Goal: Task Accomplishment & Management: Manage account settings

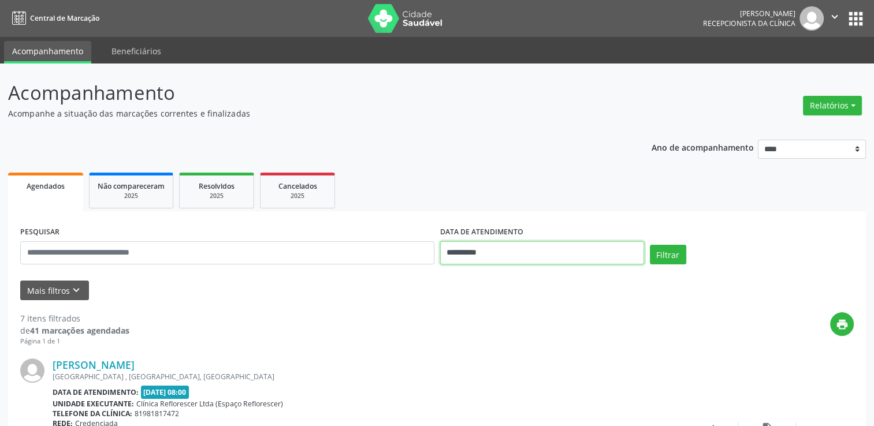
click at [456, 260] on input "**********" at bounding box center [542, 252] width 204 height 23
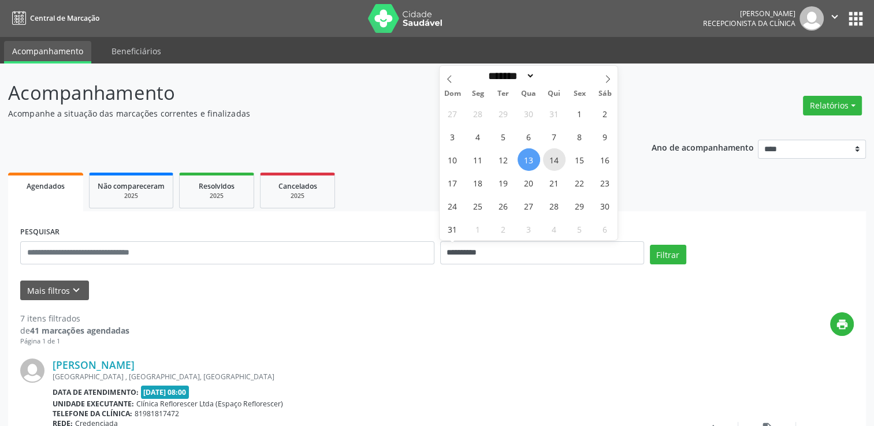
click at [556, 165] on span "14" at bounding box center [554, 159] width 23 height 23
type input "**********"
click at [556, 165] on span "14" at bounding box center [554, 159] width 23 height 23
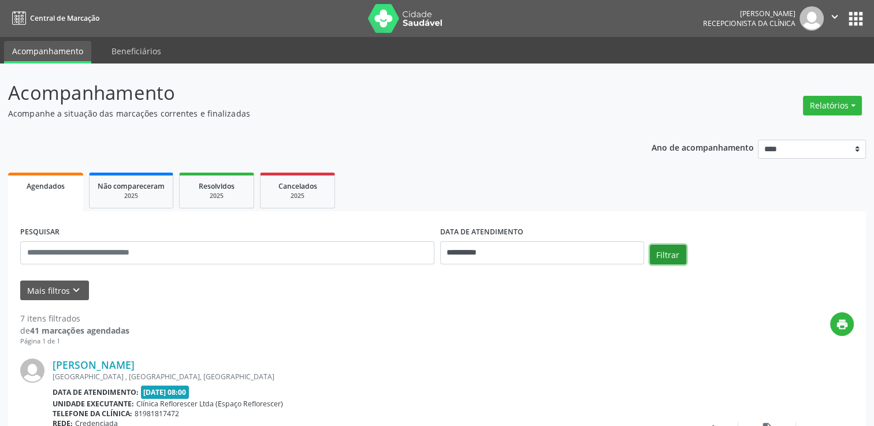
click at [661, 247] on button "Filtrar" at bounding box center [668, 255] width 36 height 20
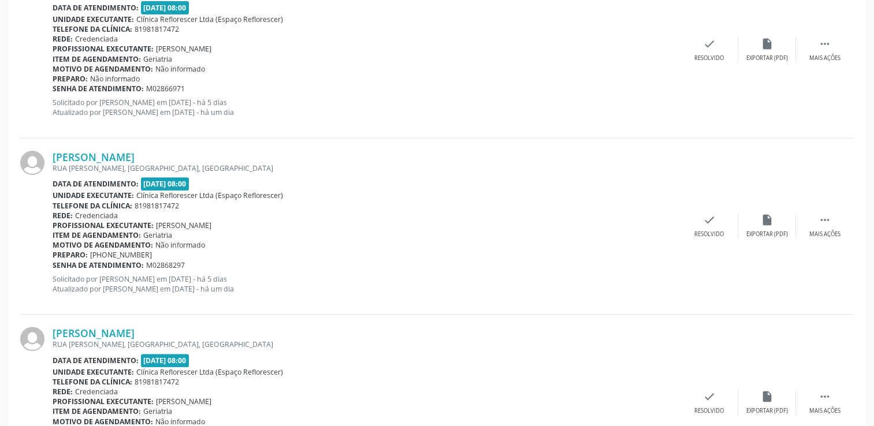
scroll to position [131, 0]
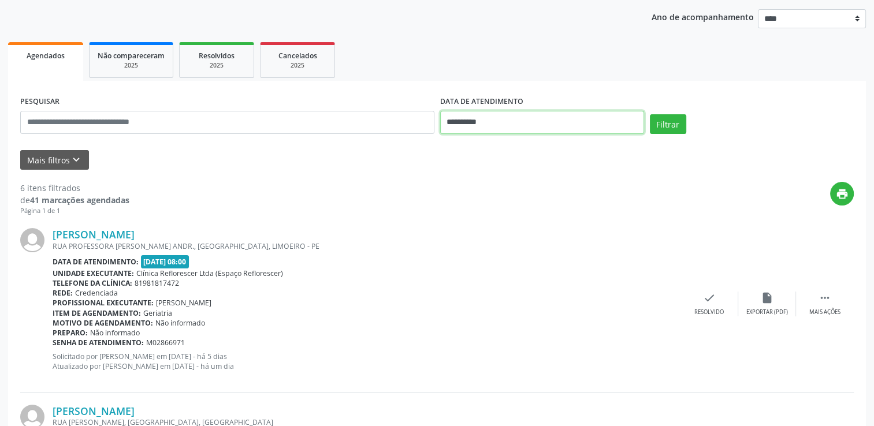
click at [529, 119] on input "**********" at bounding box center [542, 122] width 204 height 23
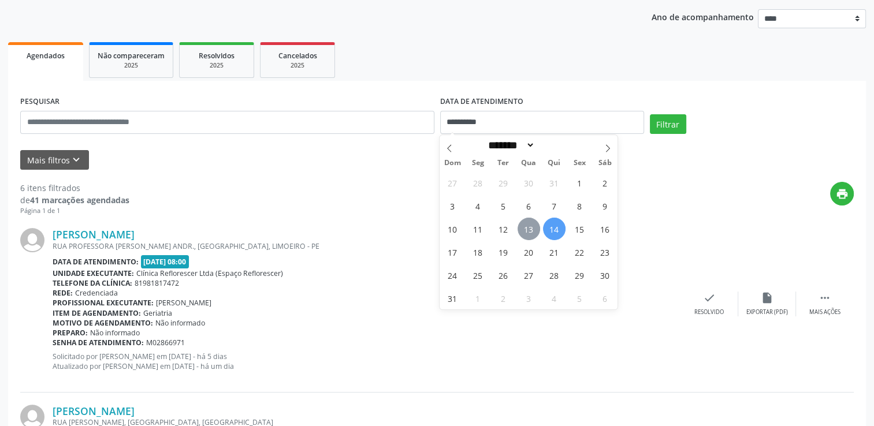
click at [526, 219] on span "13" at bounding box center [528, 229] width 23 height 23
type input "**********"
click at [526, 219] on span "13" at bounding box center [528, 229] width 23 height 23
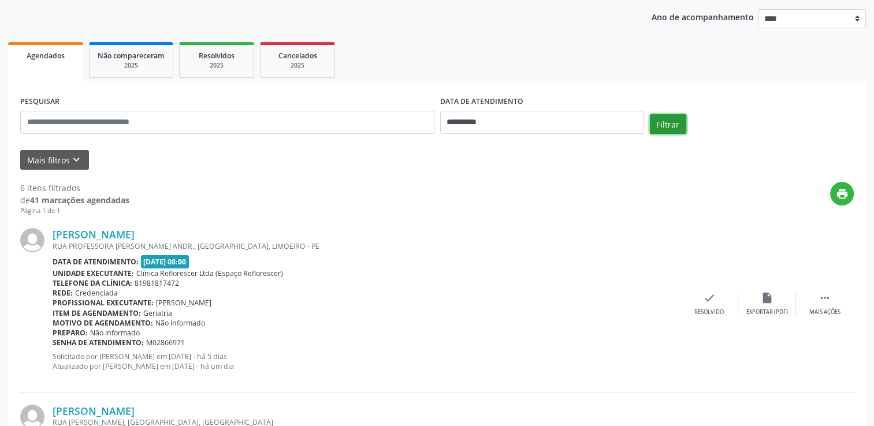
drag, startPoint x: 673, startPoint y: 120, endPoint x: 647, endPoint y: 114, distance: 27.3
click at [671, 119] on button "Filtrar" at bounding box center [668, 124] width 36 height 20
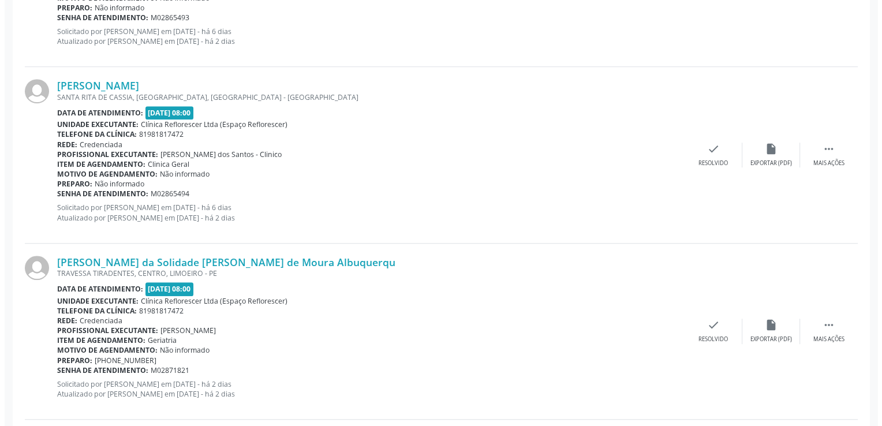
scroll to position [866, 0]
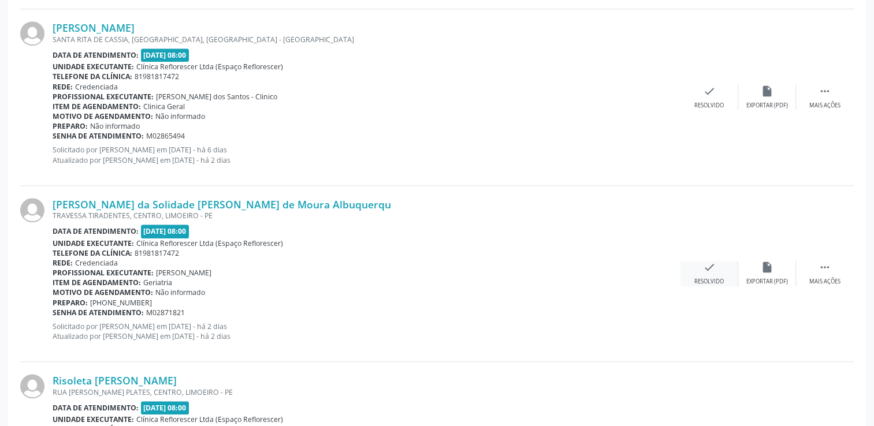
click at [709, 267] on icon "check" at bounding box center [709, 267] width 13 height 13
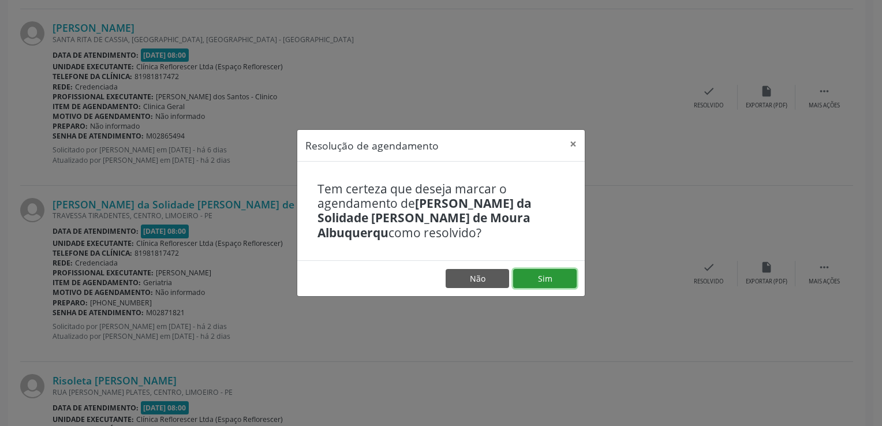
click at [545, 274] on button "Sim" at bounding box center [545, 279] width 64 height 20
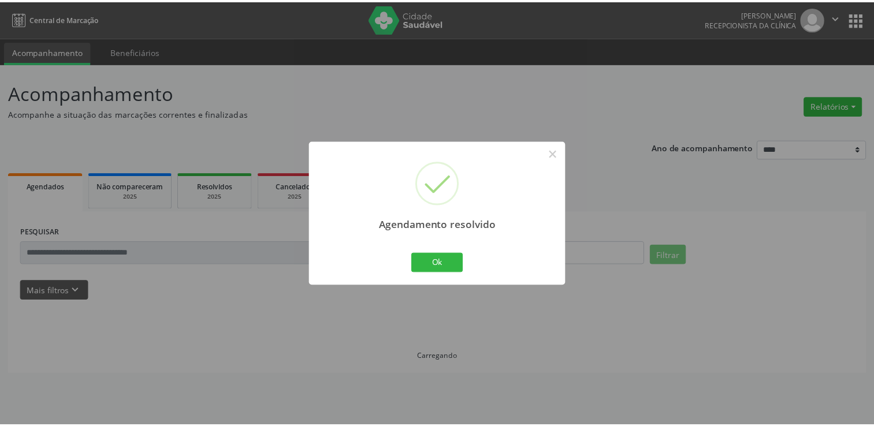
scroll to position [0, 0]
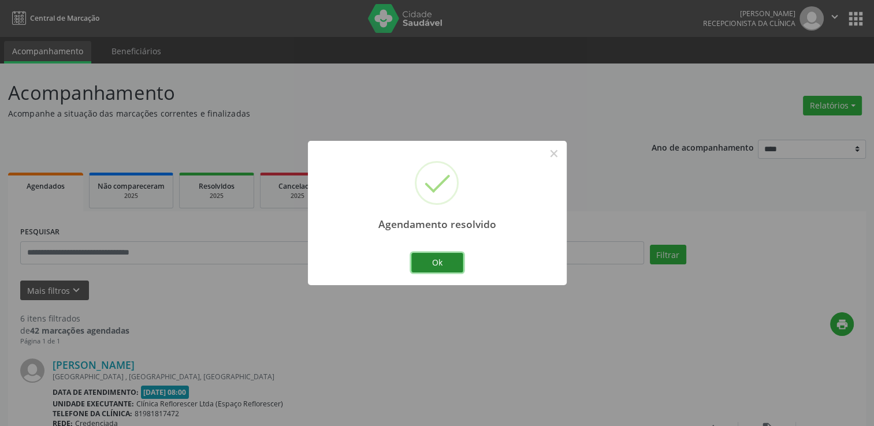
click at [435, 262] on button "Ok" at bounding box center [437, 263] width 52 height 20
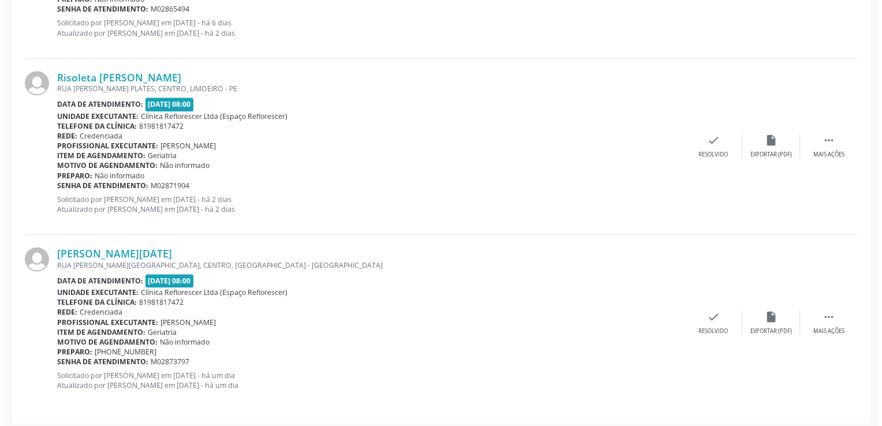
scroll to position [997, 0]
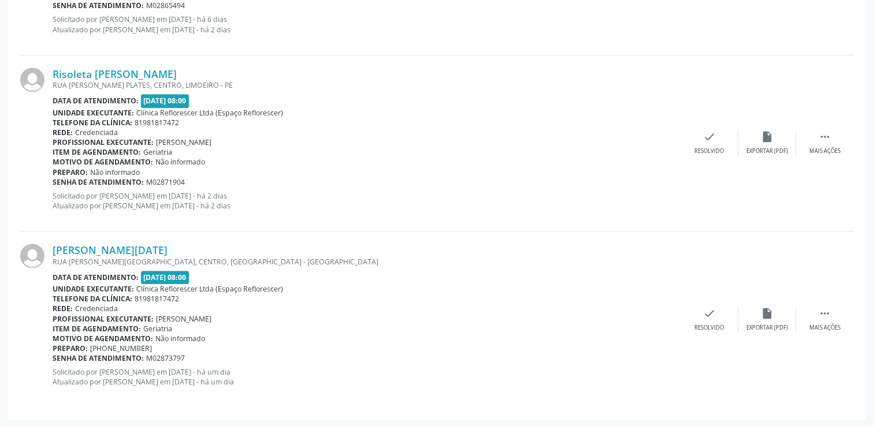
click at [418, 149] on div "Item de agendamento: Geriatria" at bounding box center [367, 152] width 628 height 10
click at [704, 316] on icon "check" at bounding box center [709, 313] width 13 height 13
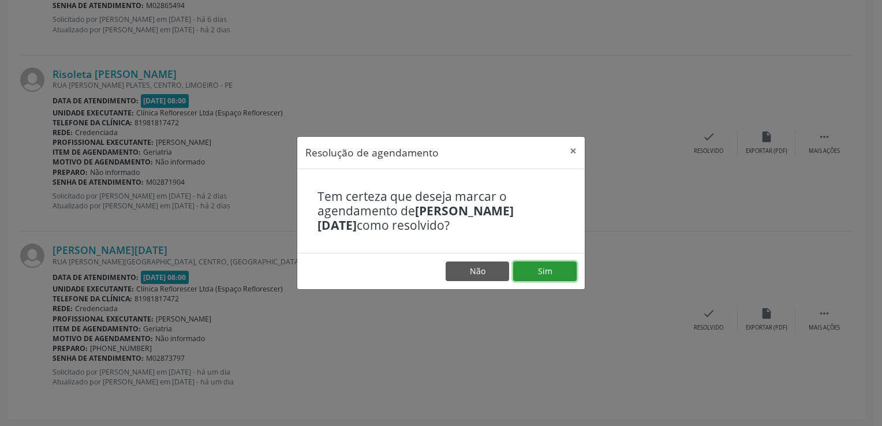
click at [530, 267] on button "Sim" at bounding box center [545, 272] width 64 height 20
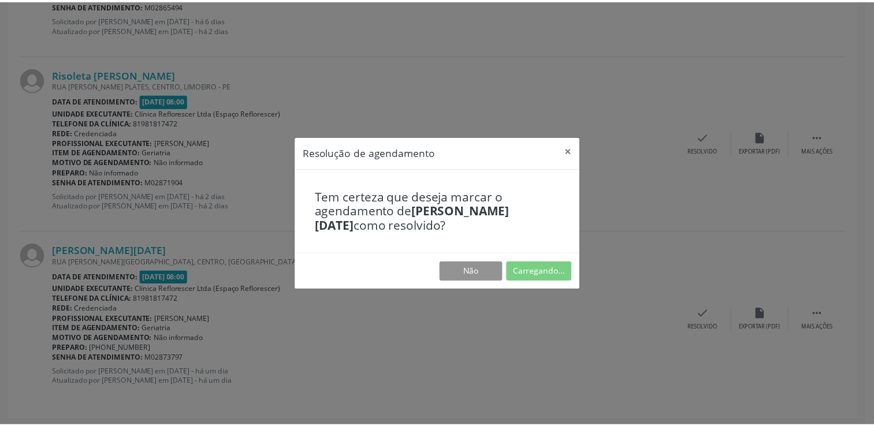
scroll to position [0, 0]
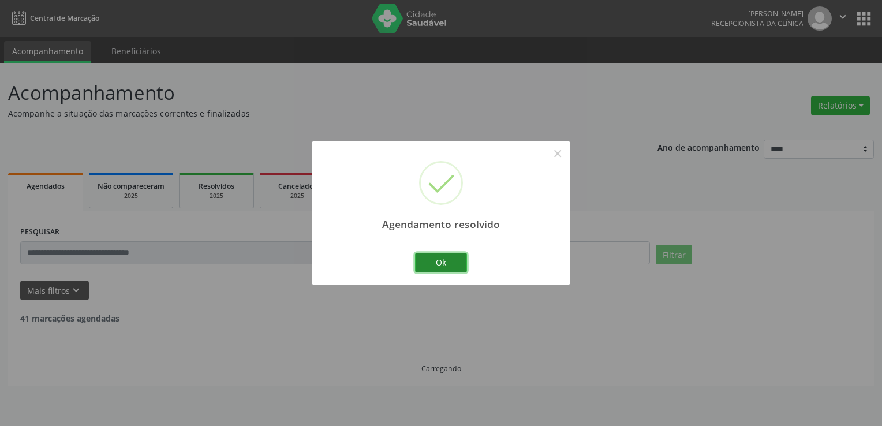
click at [457, 266] on button "Ok" at bounding box center [441, 263] width 52 height 20
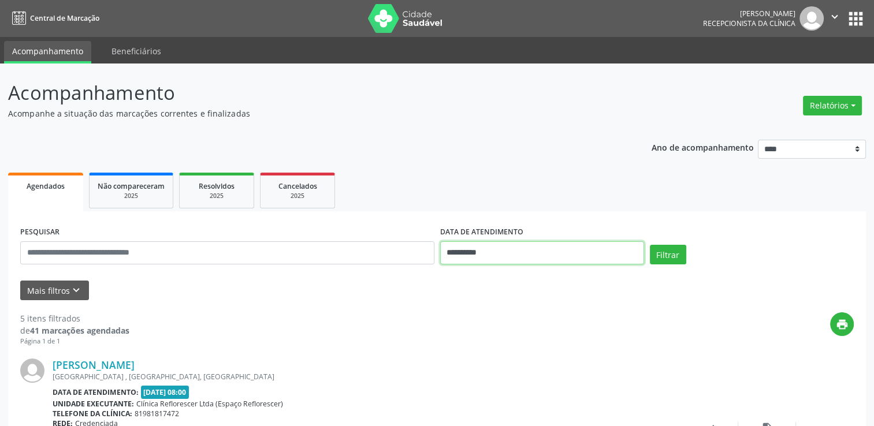
click at [545, 254] on input "**********" at bounding box center [542, 252] width 204 height 23
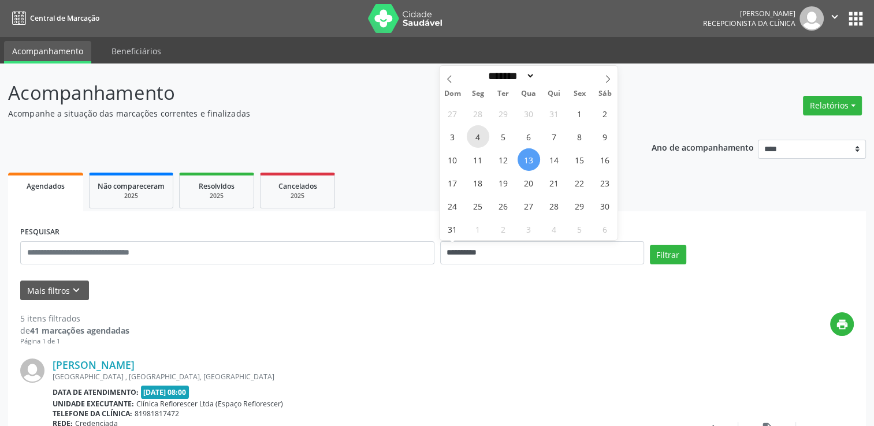
click at [476, 135] on span "4" at bounding box center [478, 136] width 23 height 23
type input "**********"
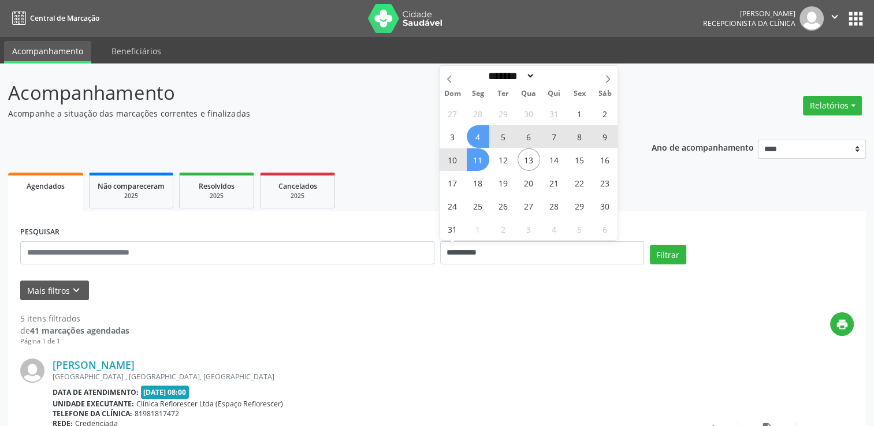
click at [479, 161] on span "11" at bounding box center [478, 159] width 23 height 23
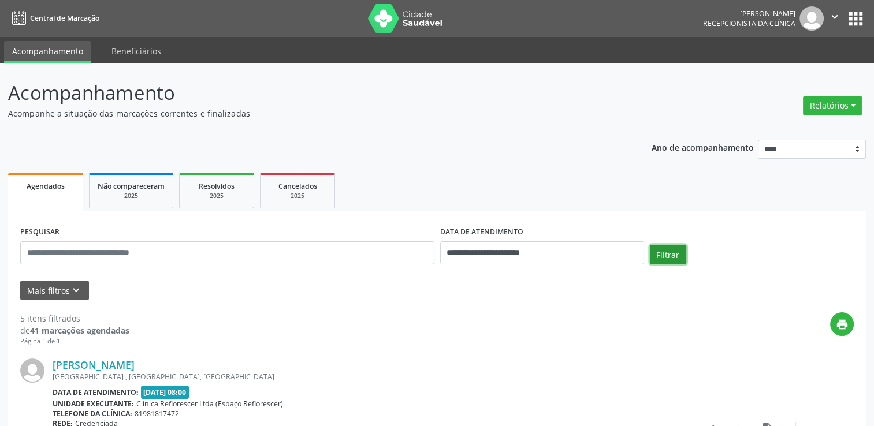
click at [666, 252] on button "Filtrar" at bounding box center [668, 255] width 36 height 20
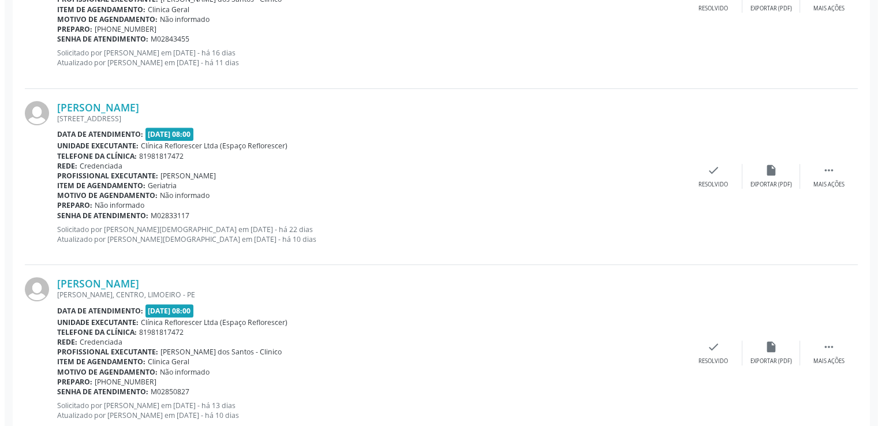
scroll to position [462, 0]
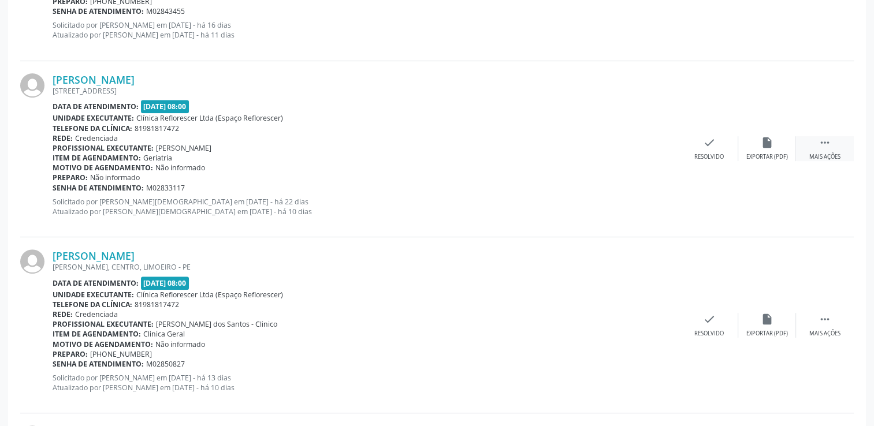
click at [827, 153] on div "Mais ações" at bounding box center [824, 157] width 31 height 8
click at [713, 149] on div "cancel Cancelar" at bounding box center [709, 148] width 58 height 25
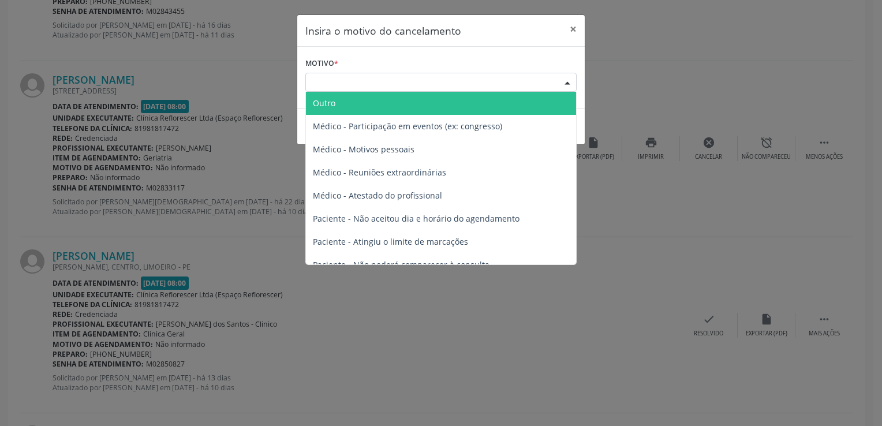
click at [467, 84] on div "Escolha o motivo" at bounding box center [441, 83] width 271 height 20
click at [370, 105] on span "Outro" at bounding box center [441, 103] width 270 height 23
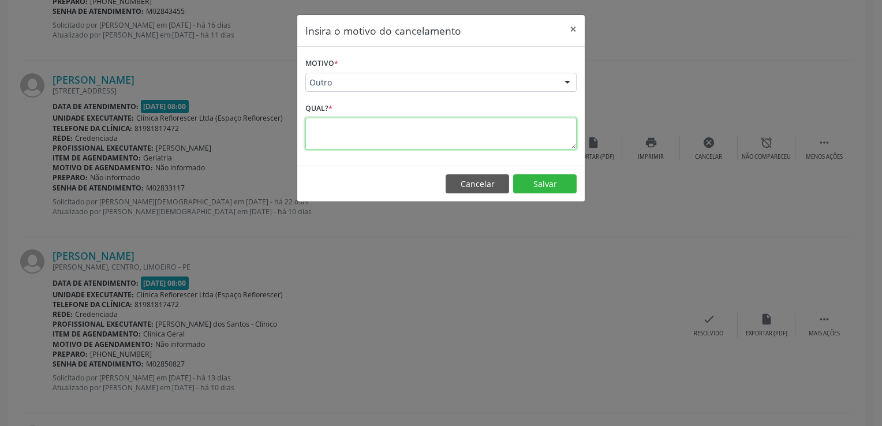
click at [353, 131] on textarea at bounding box center [441, 134] width 271 height 32
type textarea "**********"
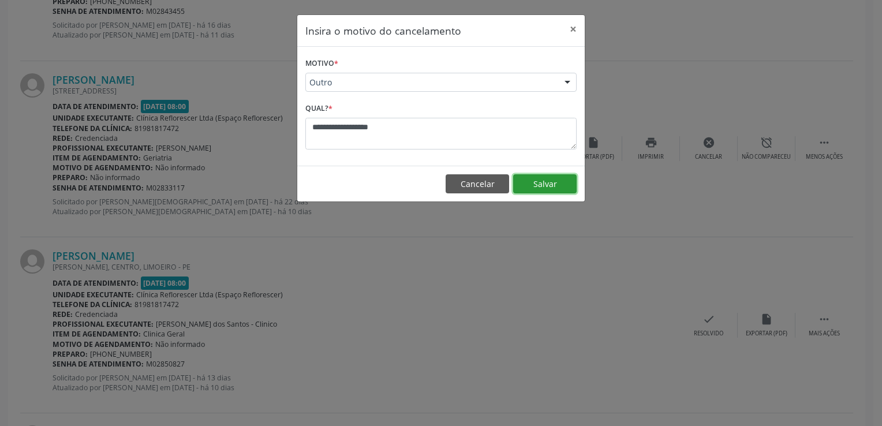
click at [547, 187] on button "Salvar" at bounding box center [545, 184] width 64 height 20
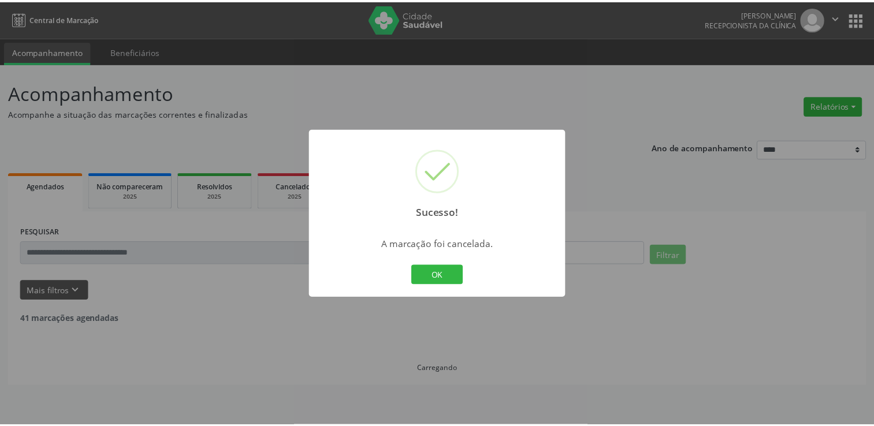
scroll to position [0, 0]
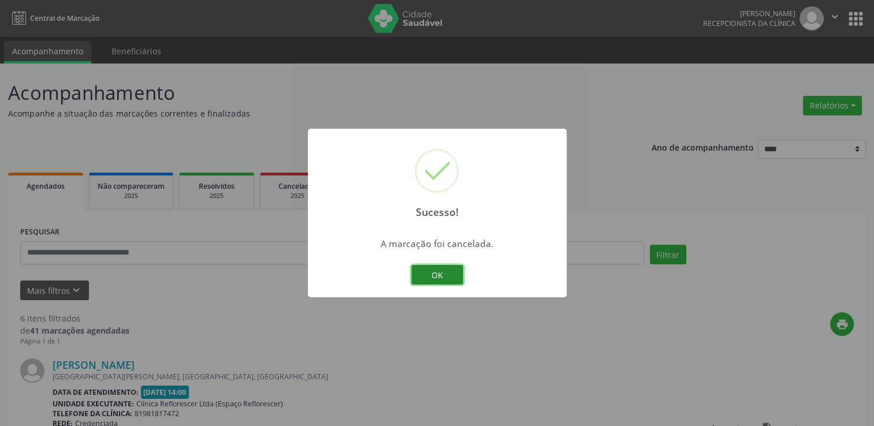
click at [457, 279] on button "OK" at bounding box center [437, 275] width 52 height 20
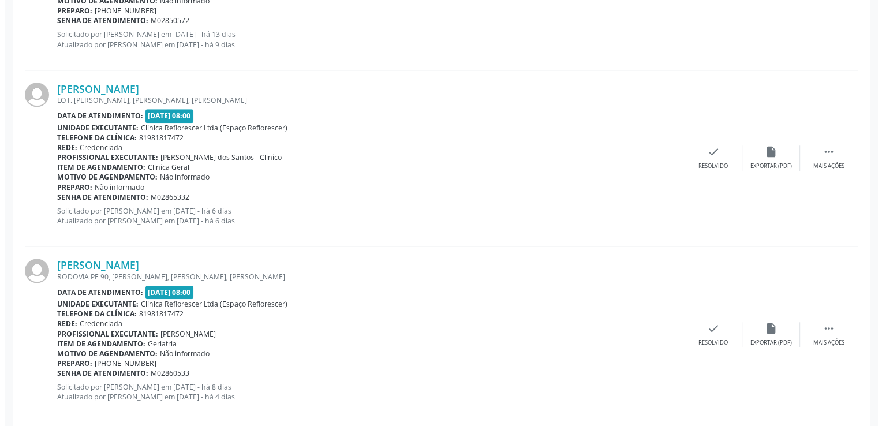
scroll to position [997, 0]
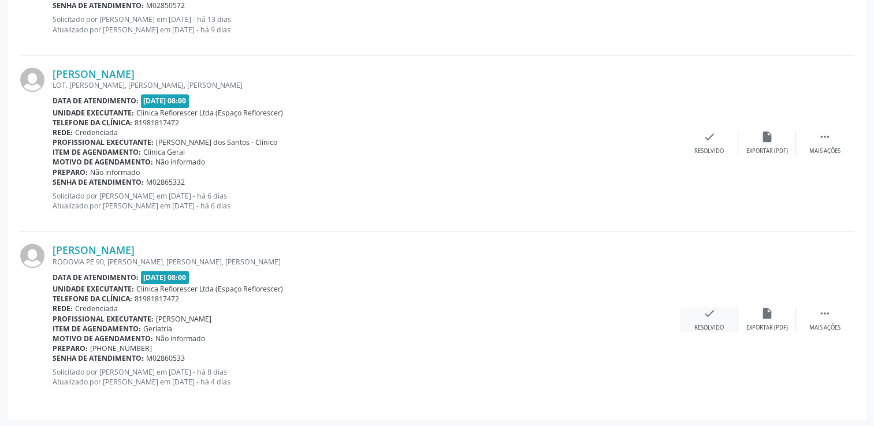
click at [718, 327] on div "Resolvido" at bounding box center [708, 328] width 29 height 8
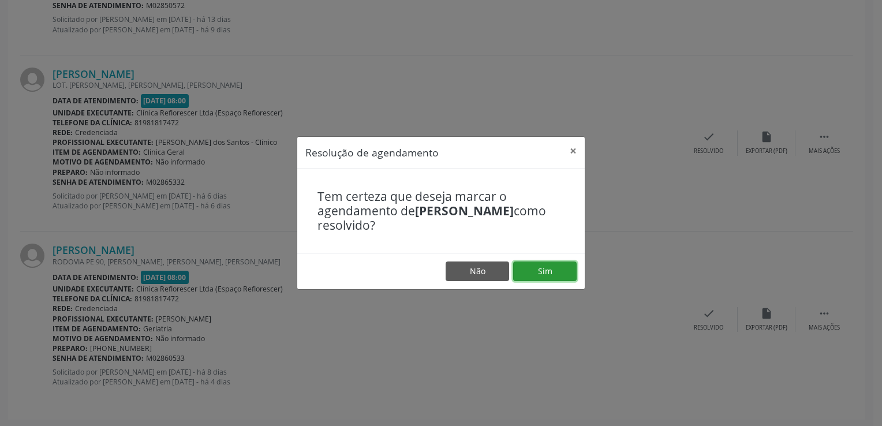
click at [546, 265] on button "Sim" at bounding box center [545, 272] width 64 height 20
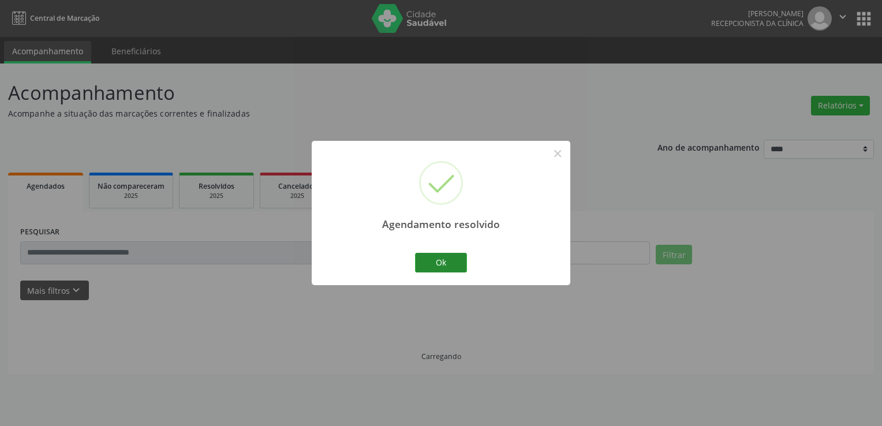
scroll to position [0, 0]
click at [444, 254] on button "Ok" at bounding box center [441, 263] width 52 height 20
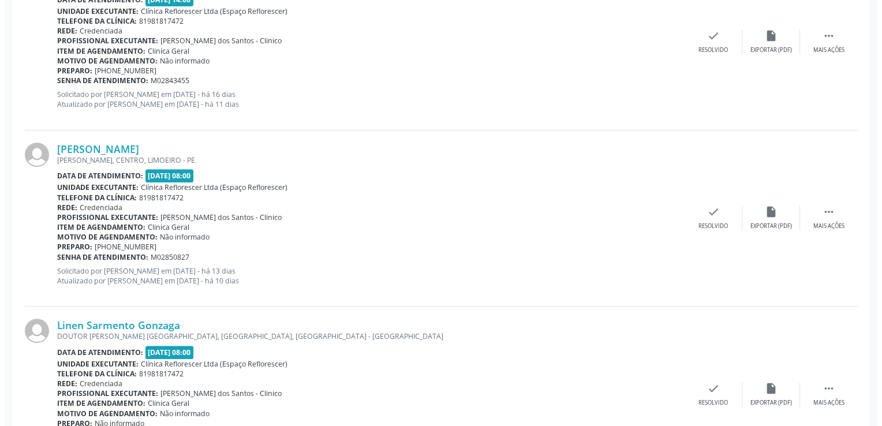
scroll to position [404, 0]
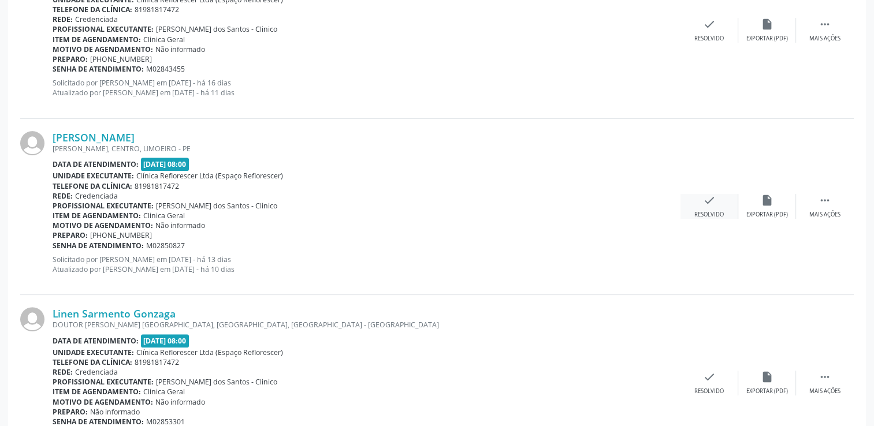
click at [708, 206] on icon "check" at bounding box center [709, 200] width 13 height 13
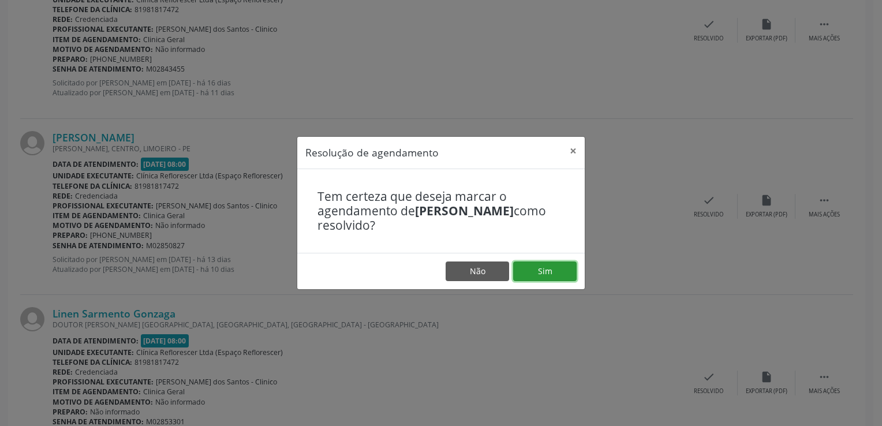
click at [538, 266] on button "Sim" at bounding box center [545, 272] width 64 height 20
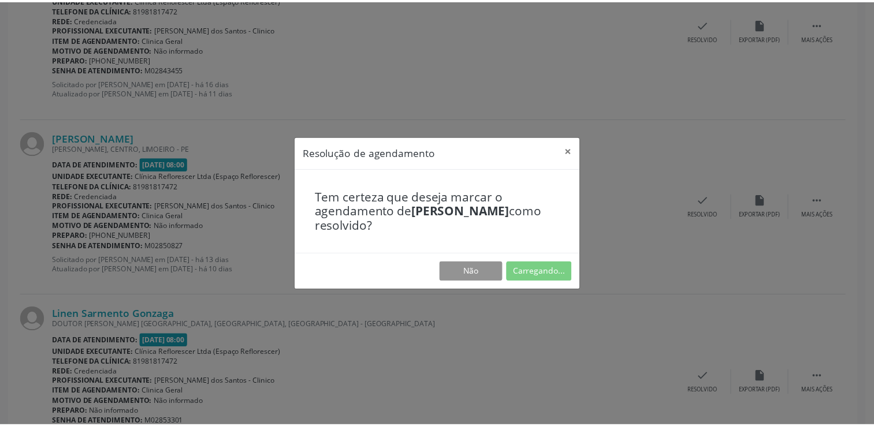
scroll to position [0, 0]
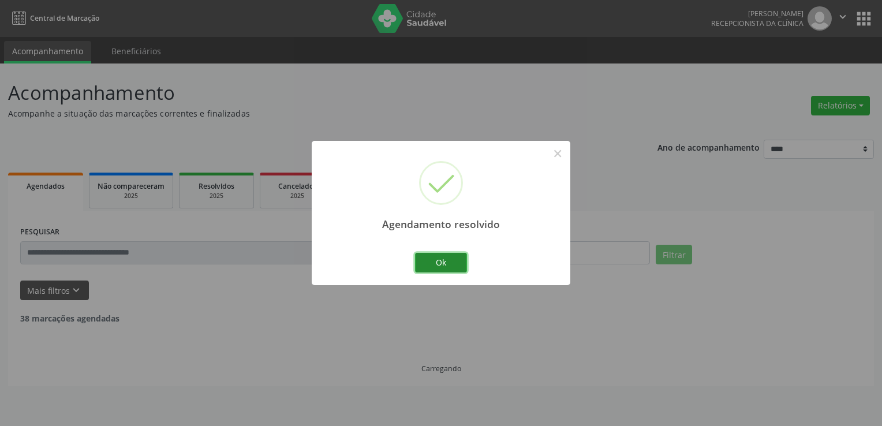
click at [443, 267] on button "Ok" at bounding box center [441, 263] width 52 height 20
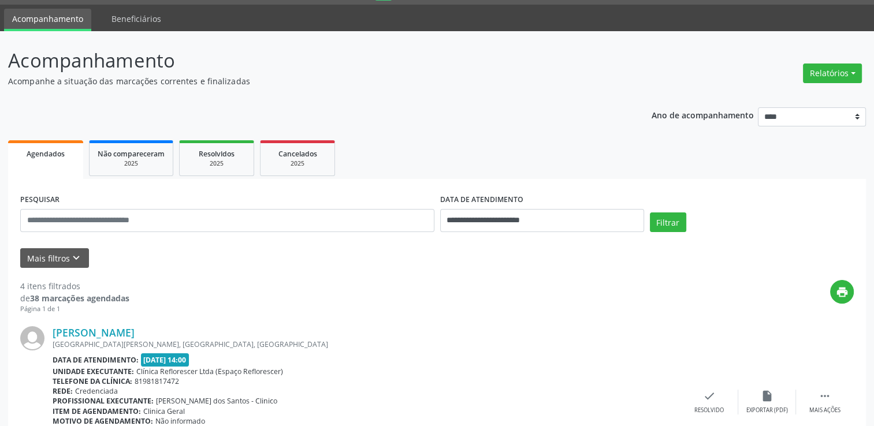
scroll to position [58, 0]
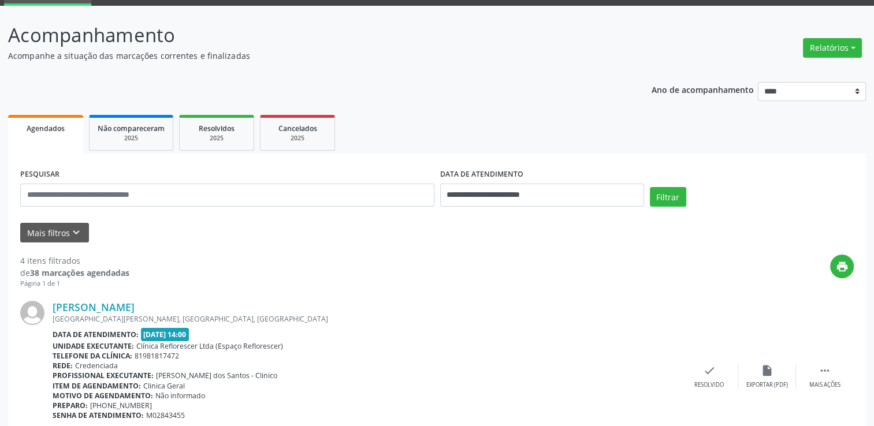
click at [280, 31] on p "Acompanhamento" at bounding box center [308, 35] width 601 height 29
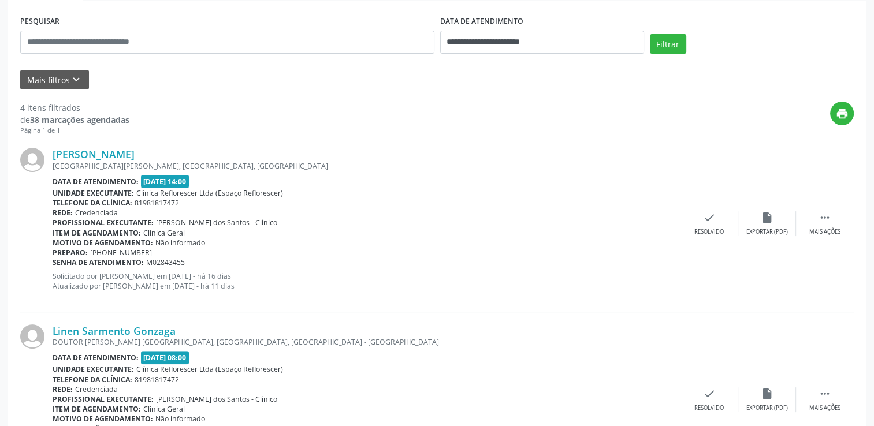
scroll to position [231, 0]
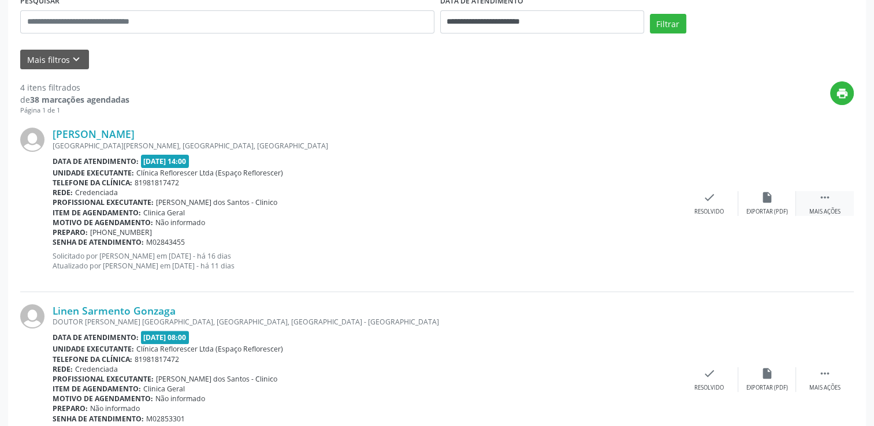
click at [833, 212] on div "Mais ações" at bounding box center [824, 212] width 31 height 8
click at [760, 211] on div "Não compareceu" at bounding box center [766, 212] width 49 height 8
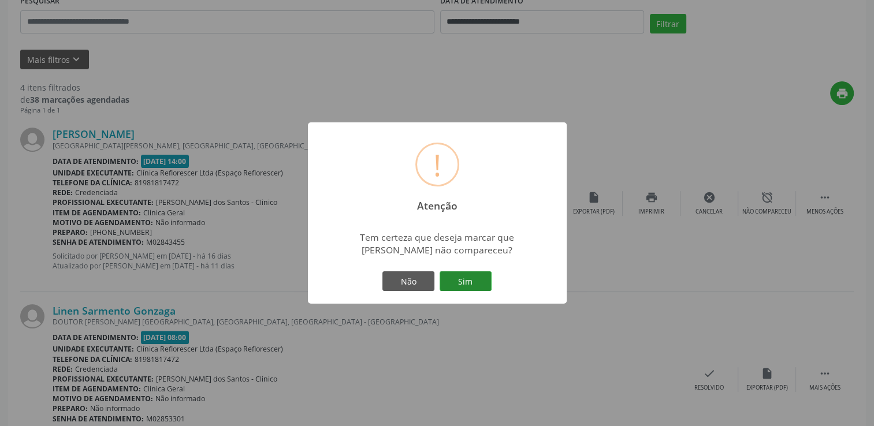
click at [467, 283] on button "Sim" at bounding box center [465, 281] width 52 height 20
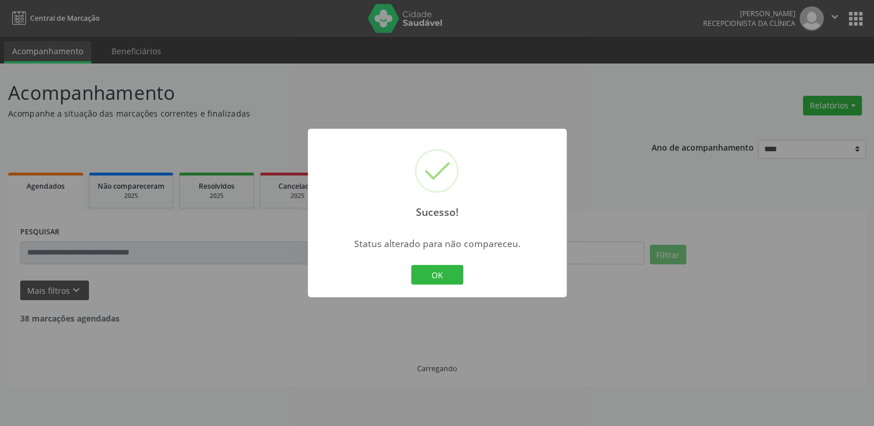
scroll to position [0, 0]
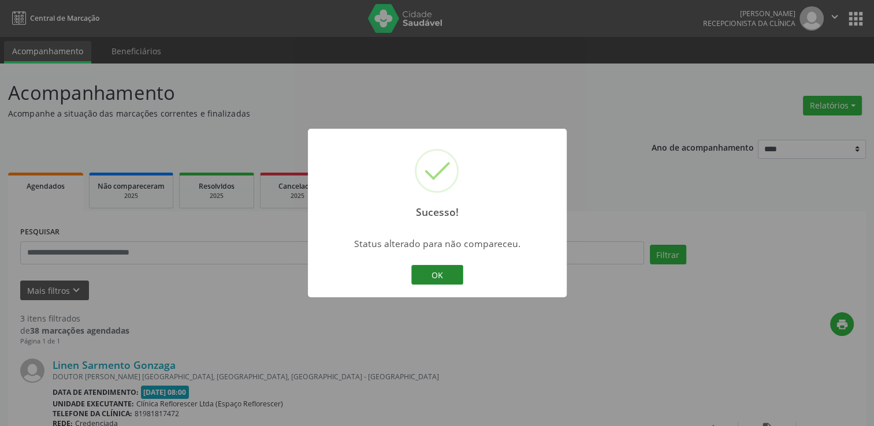
click at [448, 268] on button "OK" at bounding box center [437, 275] width 52 height 20
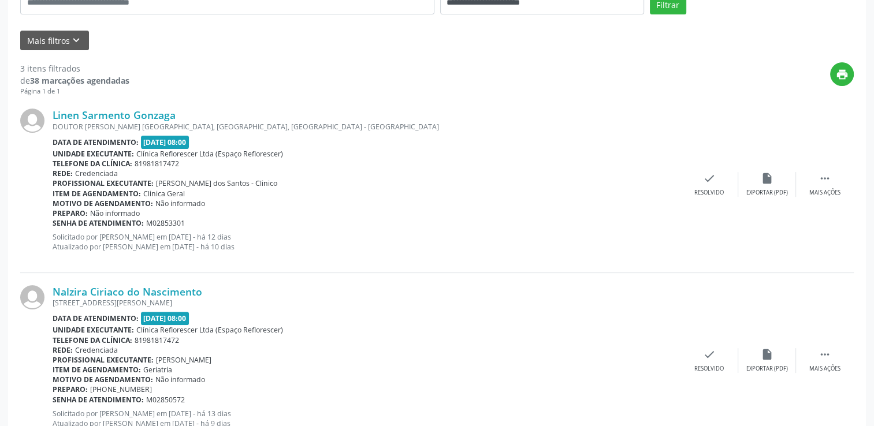
scroll to position [289, 0]
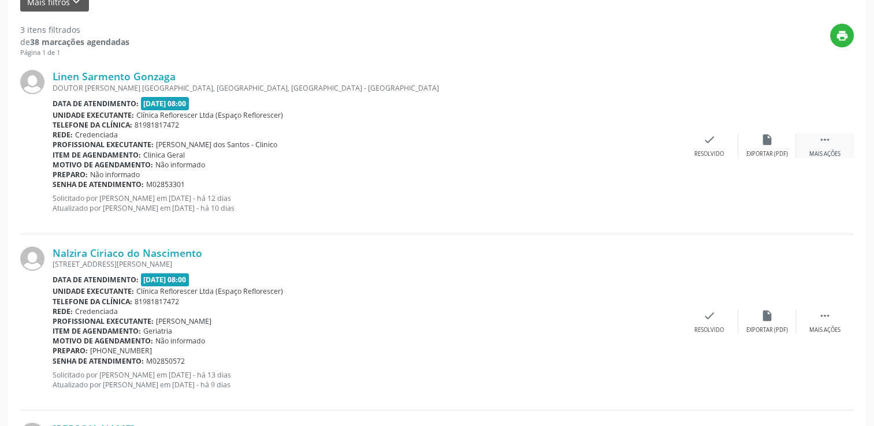
click at [817, 147] on div " Mais ações" at bounding box center [825, 145] width 58 height 25
click at [767, 147] on div "alarm_off Não compareceu" at bounding box center [767, 145] width 58 height 25
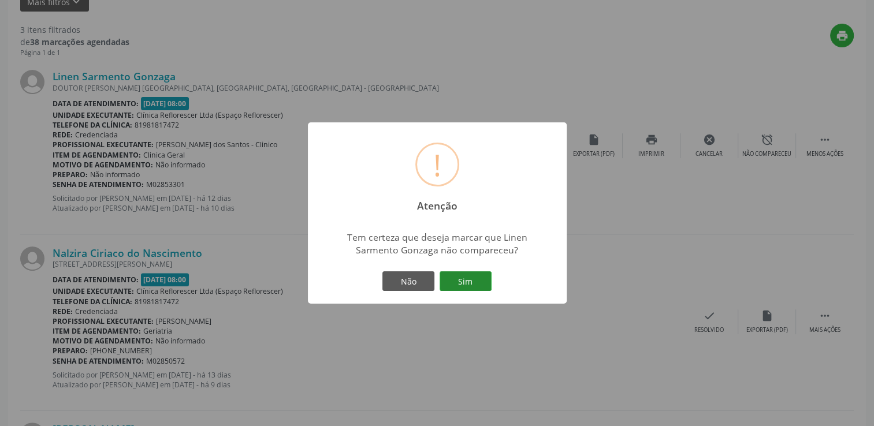
click at [467, 278] on button "Sim" at bounding box center [465, 281] width 52 height 20
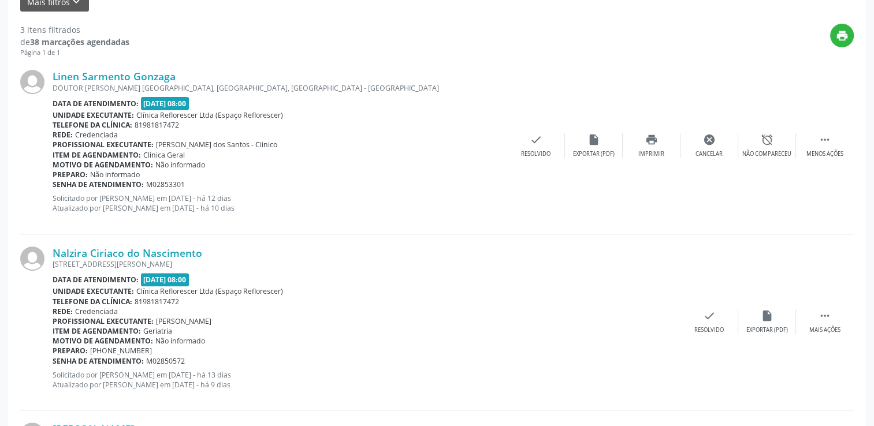
scroll to position [0, 0]
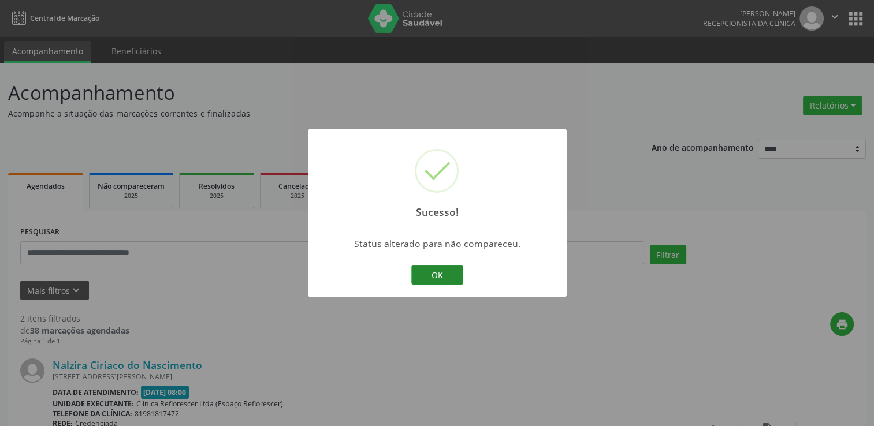
click at [446, 271] on button "OK" at bounding box center [437, 275] width 52 height 20
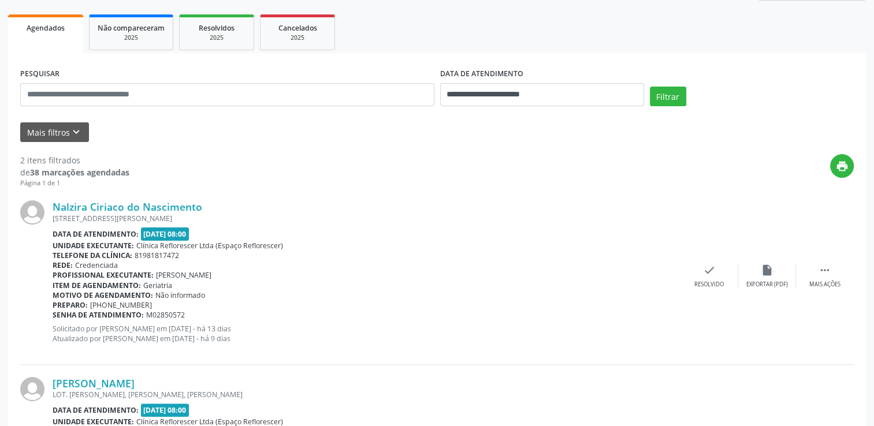
scroll to position [173, 0]
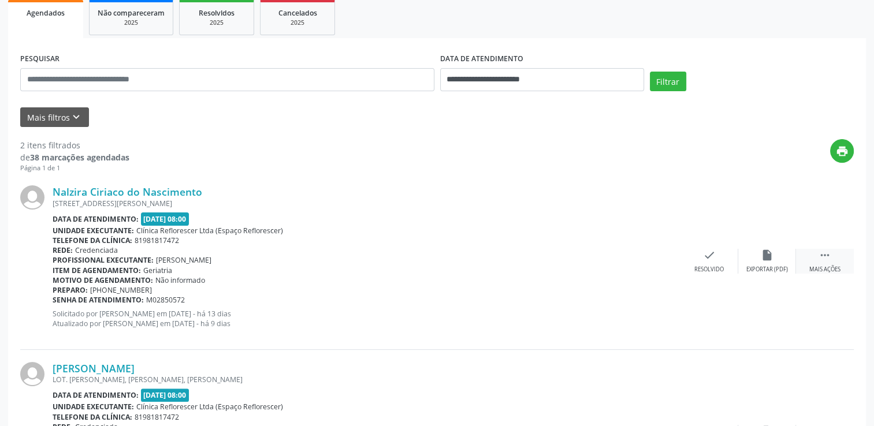
click at [828, 269] on div "Mais ações" at bounding box center [824, 270] width 31 height 8
click at [776, 270] on div "Não compareceu" at bounding box center [766, 270] width 49 height 8
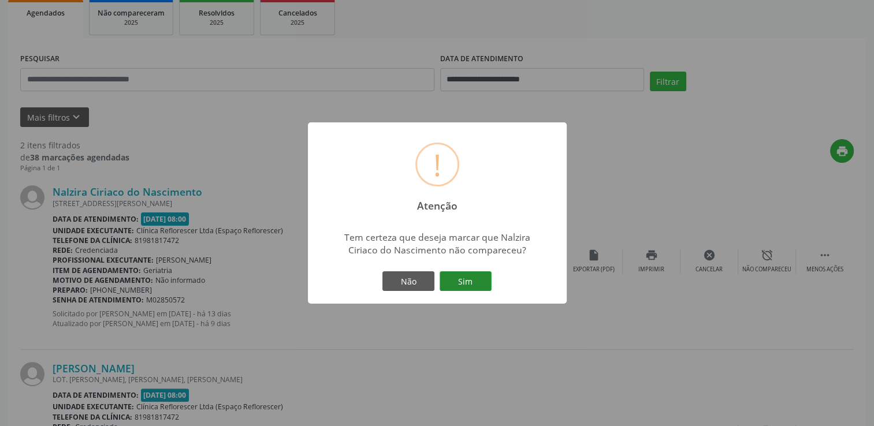
click at [480, 282] on button "Sim" at bounding box center [465, 281] width 52 height 20
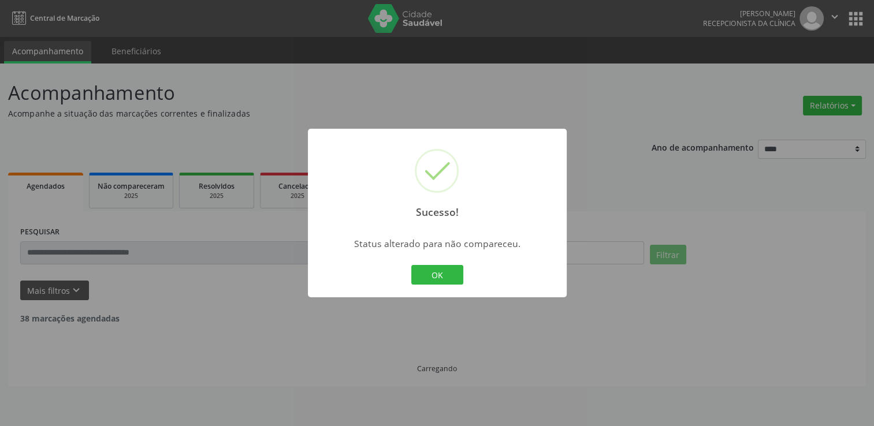
scroll to position [0, 0]
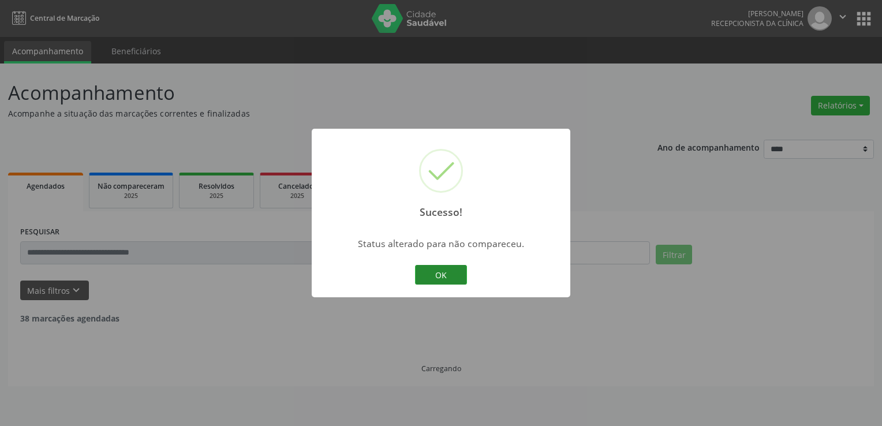
click at [426, 273] on button "OK" at bounding box center [441, 275] width 52 height 20
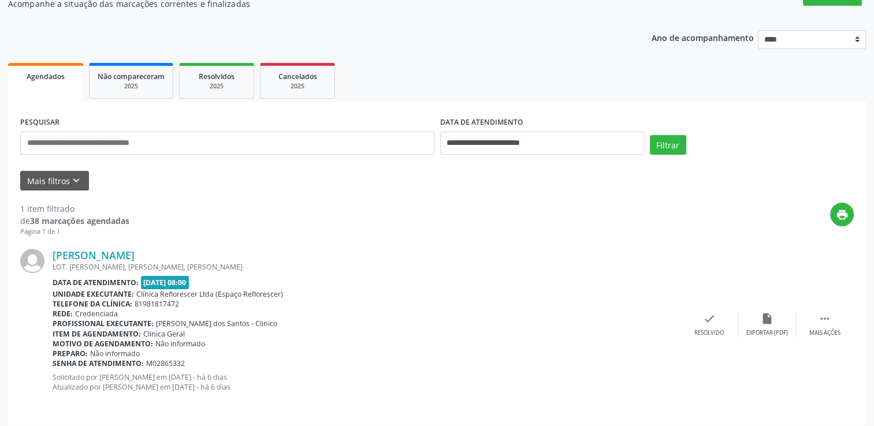
scroll to position [116, 0]
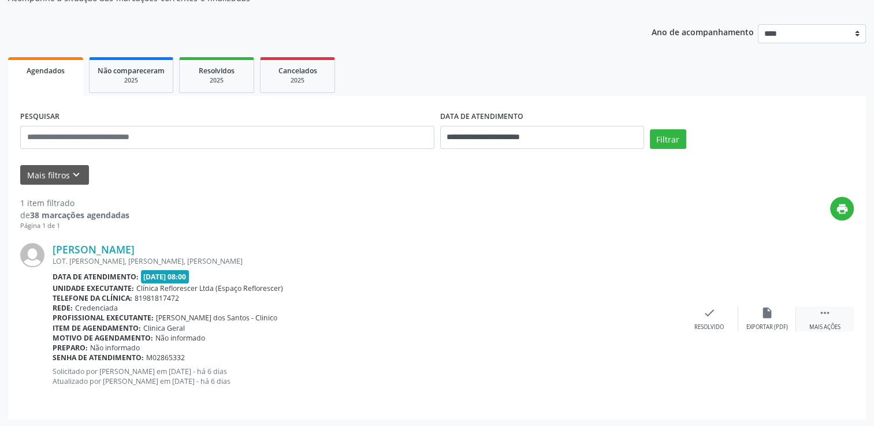
click at [827, 313] on icon "" at bounding box center [824, 313] width 13 height 13
click at [770, 318] on icon "alarm_off" at bounding box center [767, 313] width 13 height 13
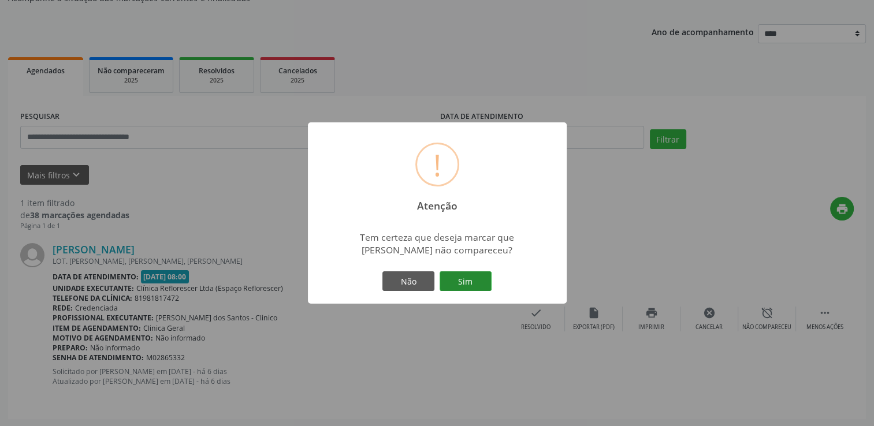
click at [471, 285] on button "Sim" at bounding box center [465, 281] width 52 height 20
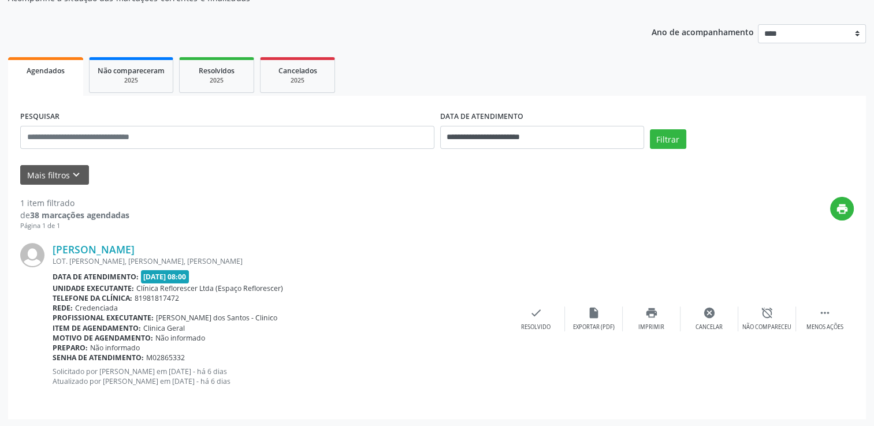
scroll to position [0, 0]
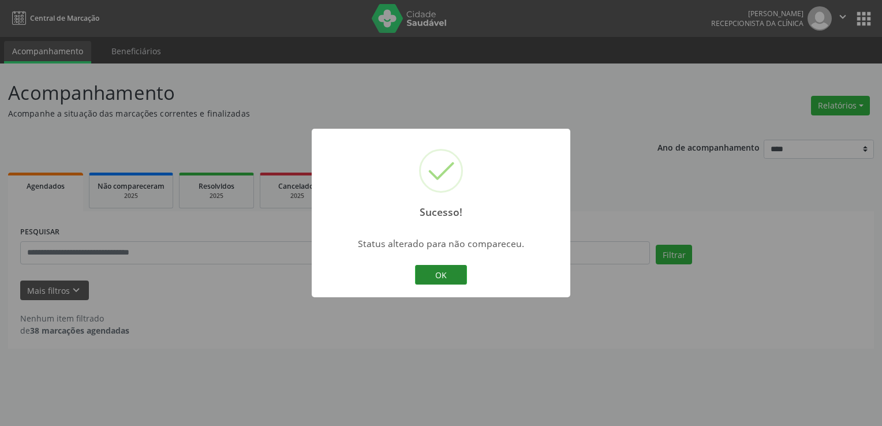
click at [436, 269] on button "OK" at bounding box center [441, 275] width 52 height 20
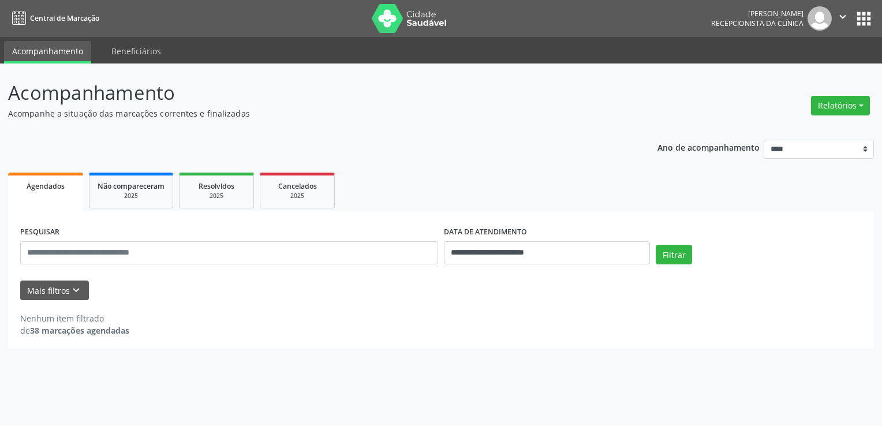
drag, startPoint x: 444, startPoint y: 254, endPoint x: 471, endPoint y: 255, distance: 27.2
click at [471, 255] on div "**********" at bounding box center [547, 247] width 212 height 49
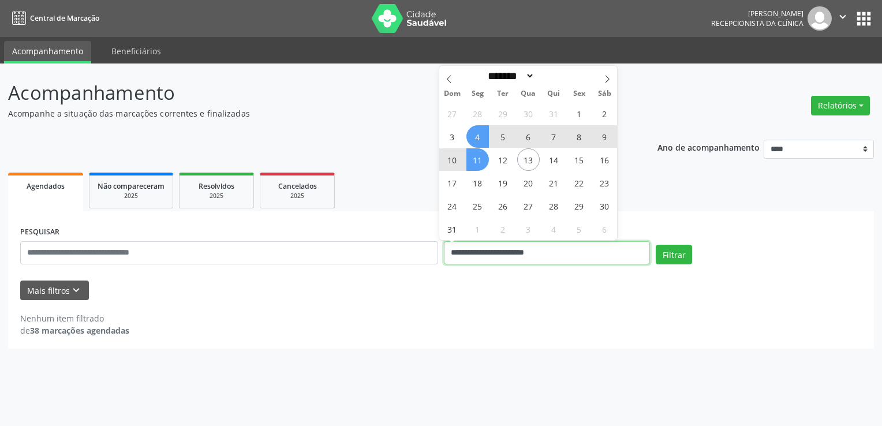
click at [471, 255] on input "**********" at bounding box center [547, 252] width 206 height 23
click at [450, 81] on icon at bounding box center [449, 79] width 8 height 8
select select "*"
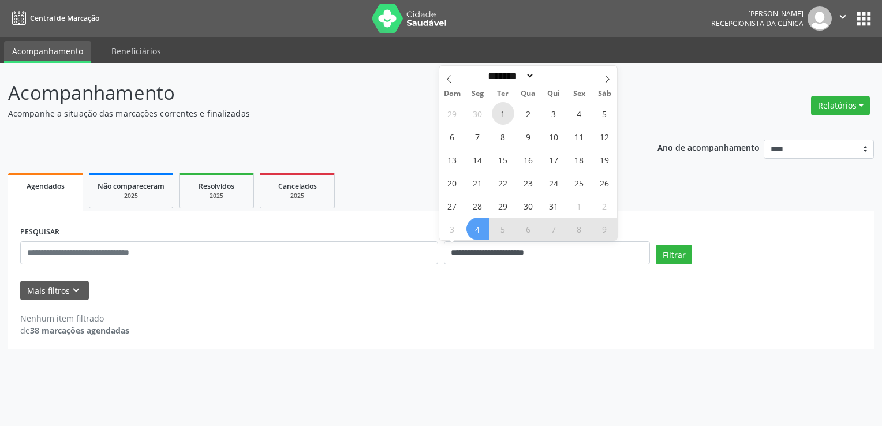
click at [501, 110] on span "1" at bounding box center [503, 113] width 23 height 23
type input "**********"
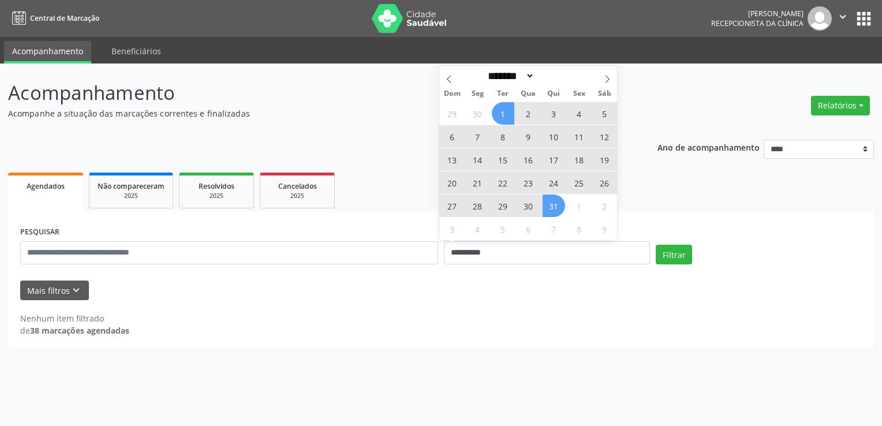
click at [553, 202] on span "31" at bounding box center [554, 206] width 23 height 23
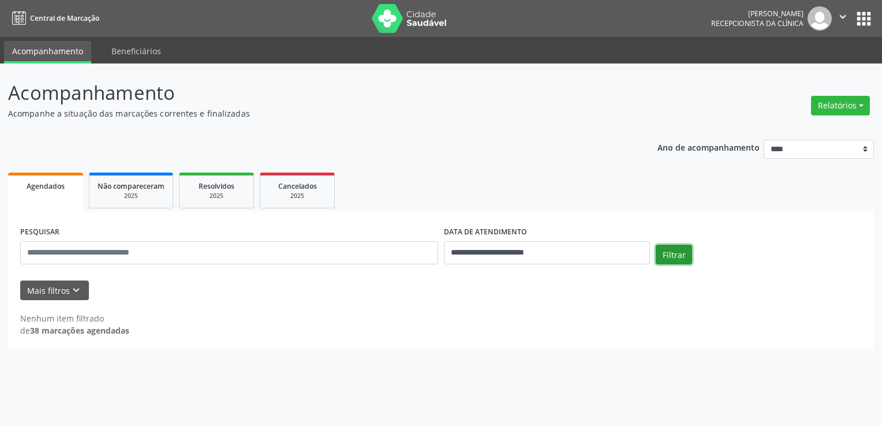
click at [665, 251] on button "Filtrar" at bounding box center [674, 255] width 36 height 20
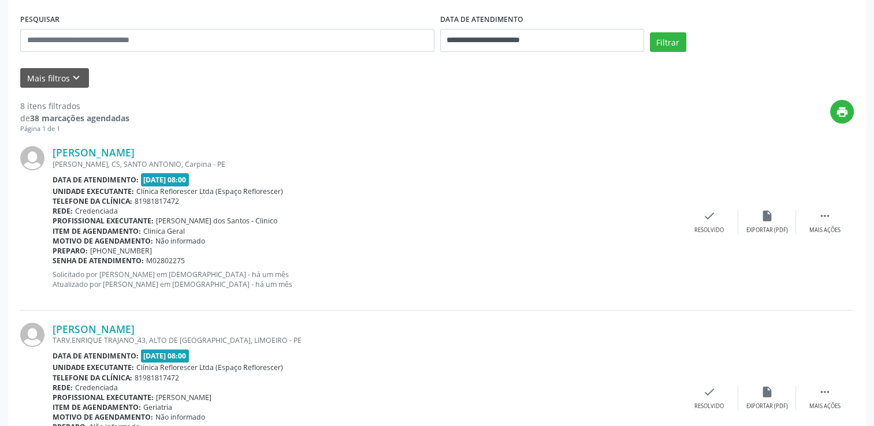
scroll to position [289, 0]
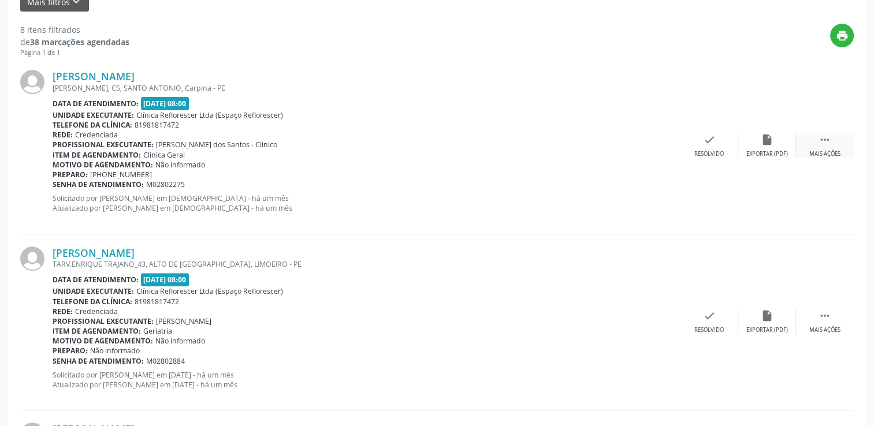
click at [828, 141] on icon "" at bounding box center [824, 139] width 13 height 13
click at [777, 155] on div "Não compareceu" at bounding box center [766, 154] width 49 height 8
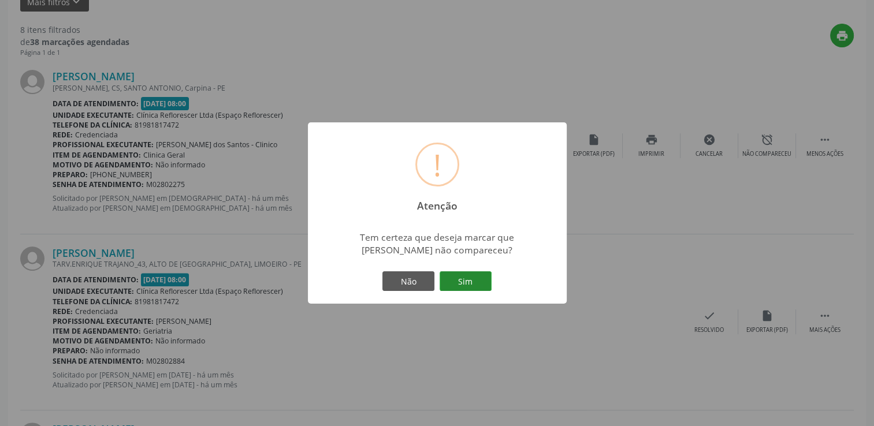
click at [461, 277] on button "Sim" at bounding box center [465, 281] width 52 height 20
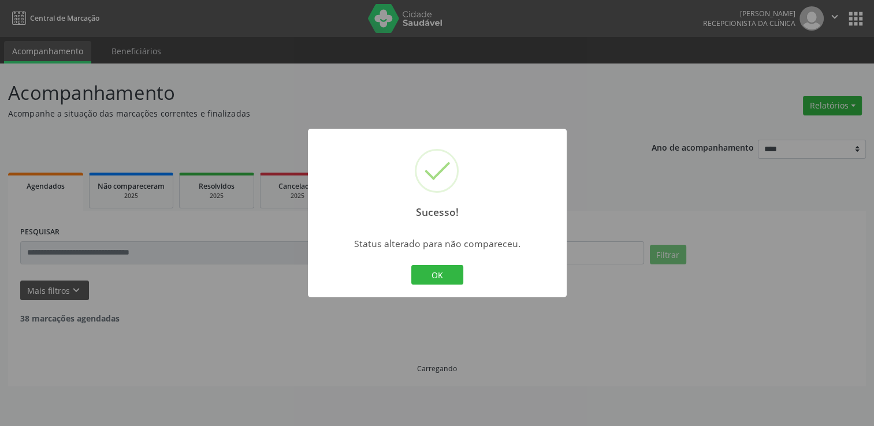
scroll to position [0, 0]
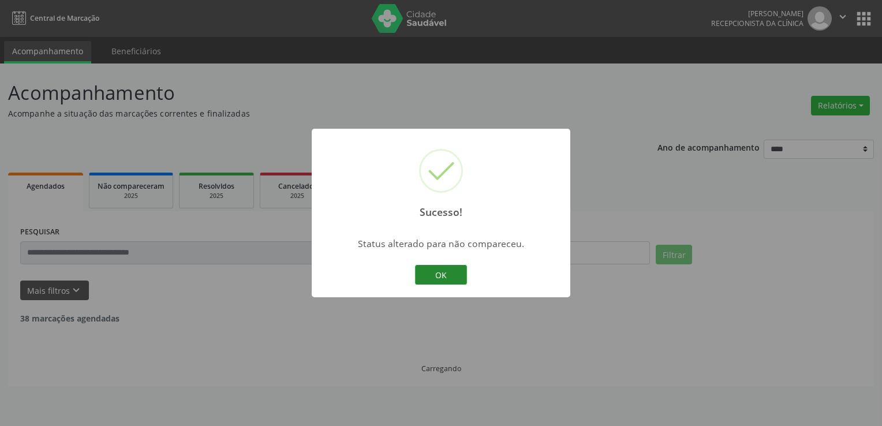
click at [434, 274] on button "OK" at bounding box center [441, 275] width 52 height 20
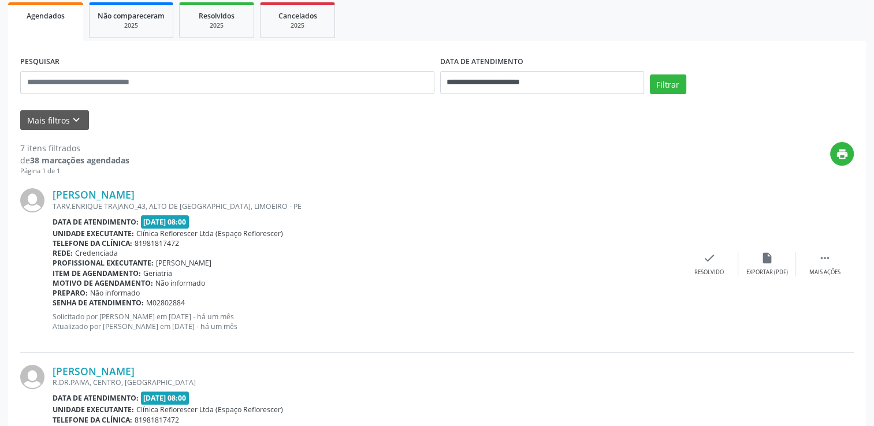
scroll to position [173, 0]
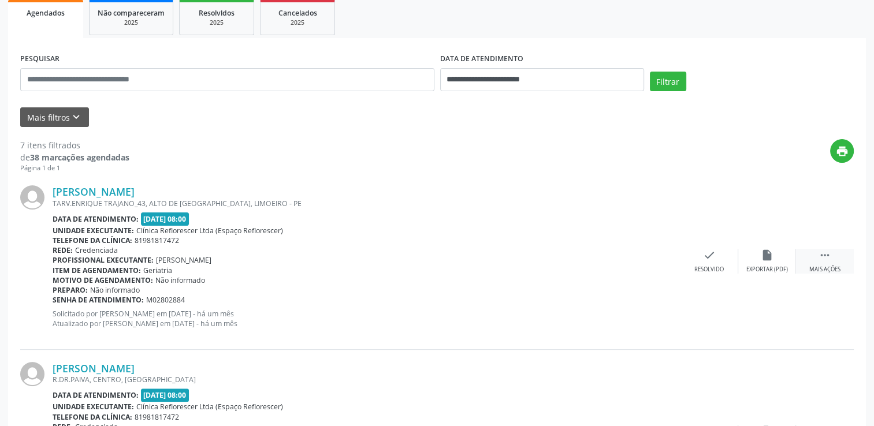
click at [822, 252] on icon "" at bounding box center [824, 255] width 13 height 13
click at [774, 266] on div "Não compareceu" at bounding box center [766, 270] width 49 height 8
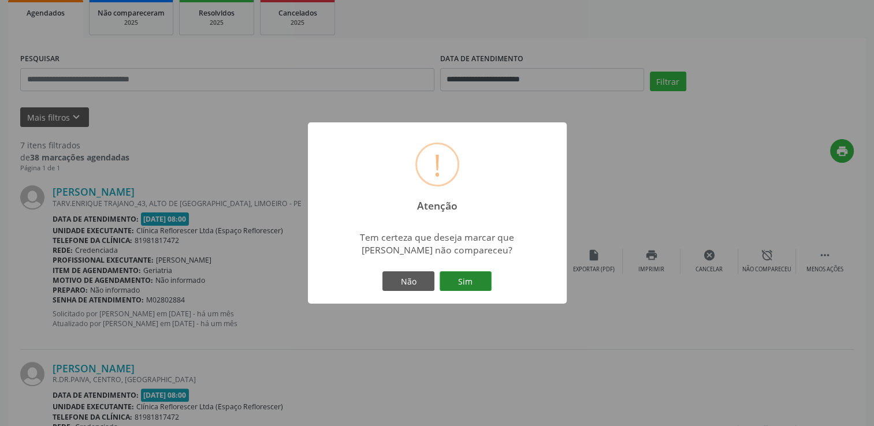
click at [467, 282] on button "Sim" at bounding box center [465, 281] width 52 height 20
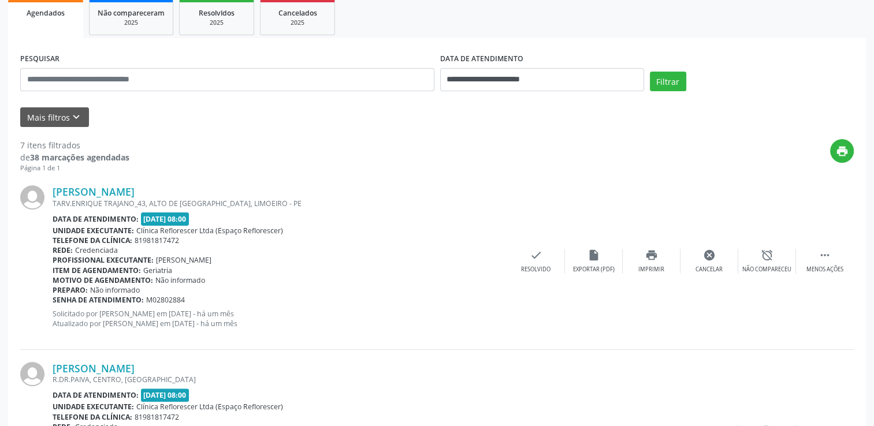
scroll to position [0, 0]
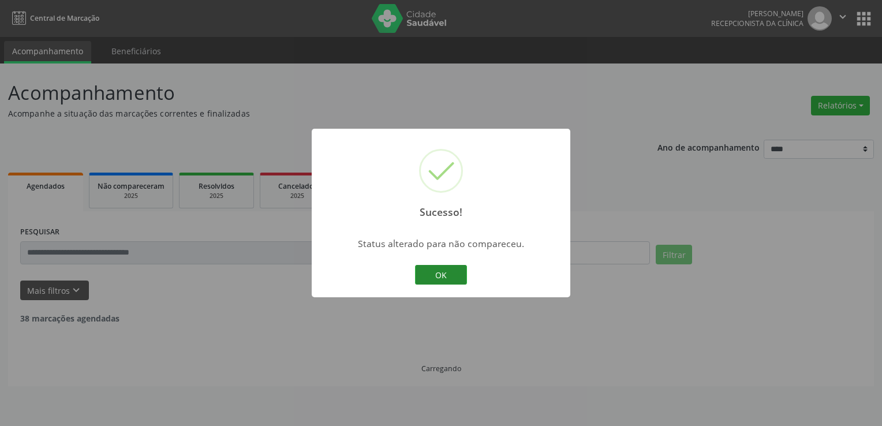
click at [449, 275] on button "OK" at bounding box center [441, 275] width 52 height 20
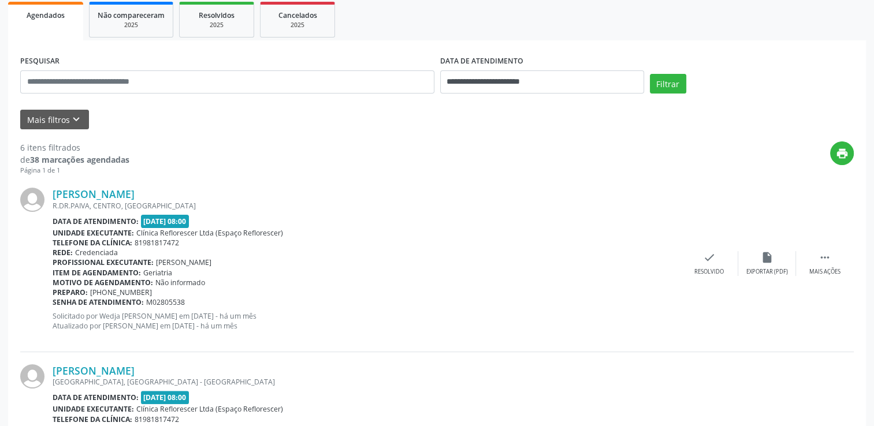
scroll to position [173, 0]
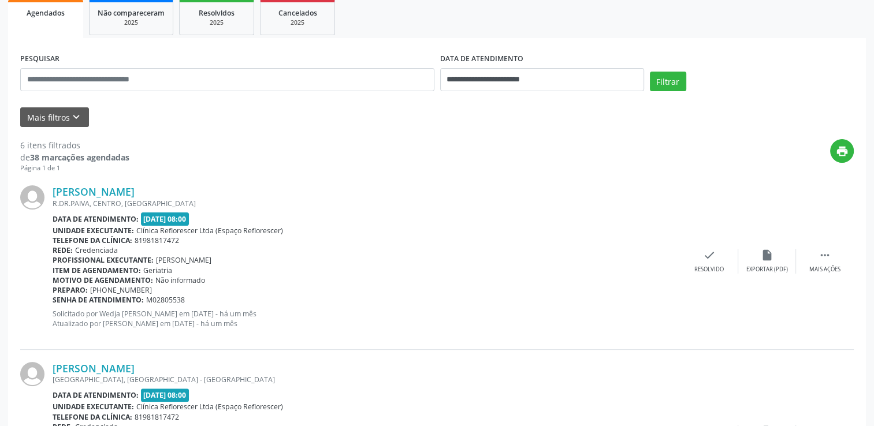
click at [827, 276] on div "Maria Dionizia de Lima R.DR.PAIVA, CENTRO, BOM JARDIM - PE Data de atendimento:…" at bounding box center [436, 261] width 833 height 176
click at [818, 267] on div "Mais ações" at bounding box center [824, 270] width 31 height 8
click at [761, 268] on div "Não compareceu" at bounding box center [766, 270] width 49 height 8
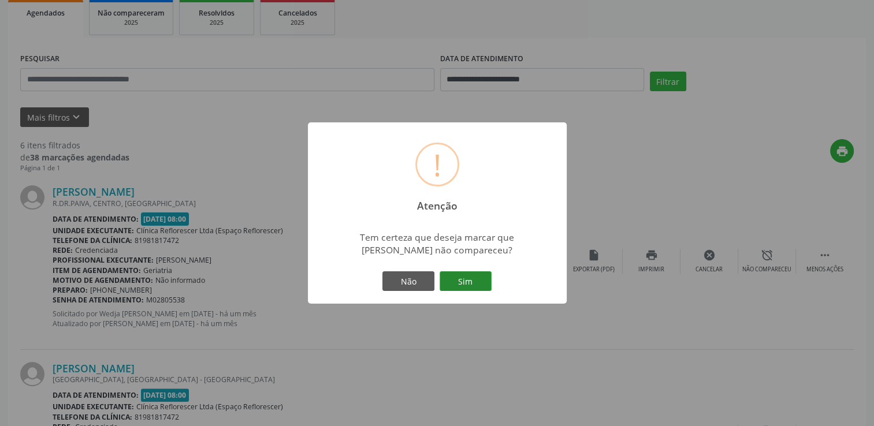
click at [476, 278] on button "Sim" at bounding box center [465, 281] width 52 height 20
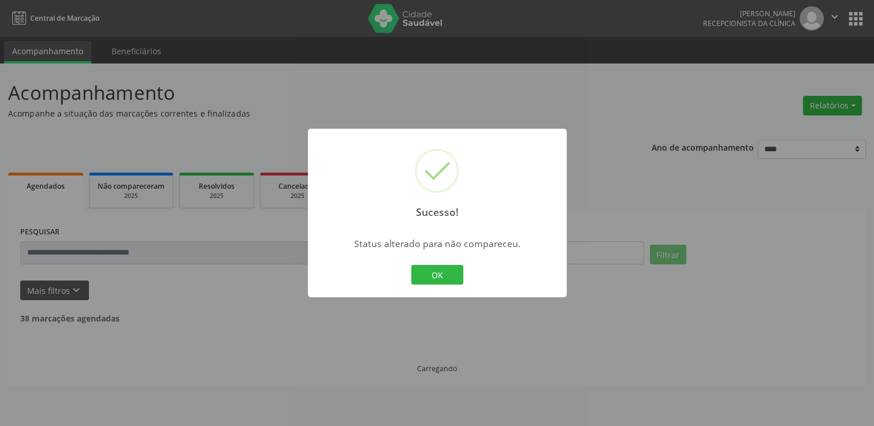
scroll to position [0, 0]
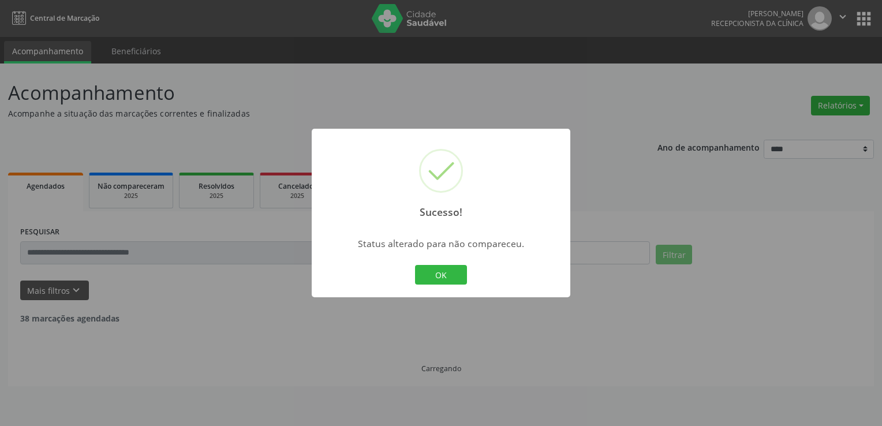
click at [453, 259] on div "Sucesso! × Status alterado para não compareceu. OK Cancel" at bounding box center [441, 213] width 259 height 169
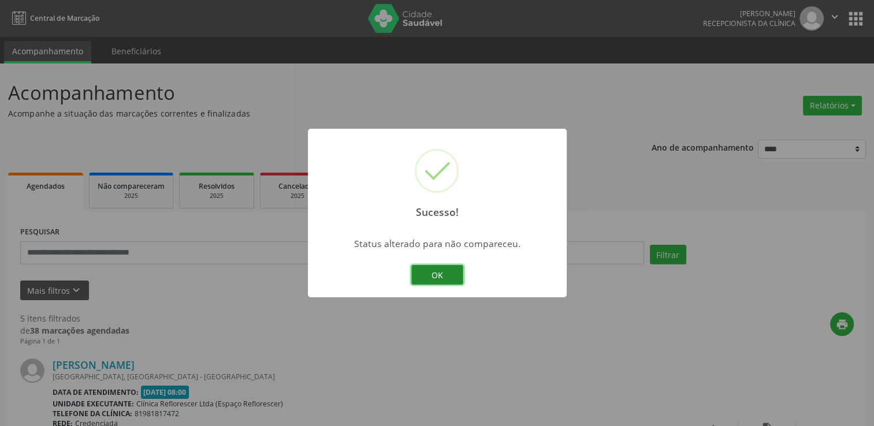
click at [453, 269] on button "OK" at bounding box center [437, 275] width 52 height 20
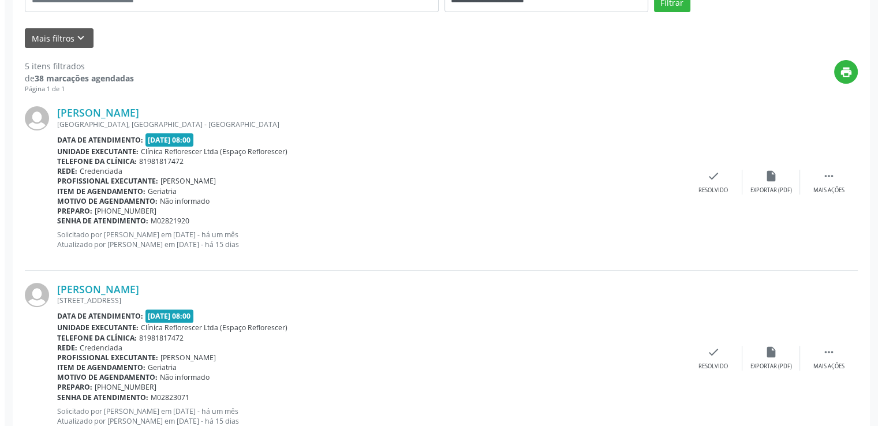
scroll to position [289, 0]
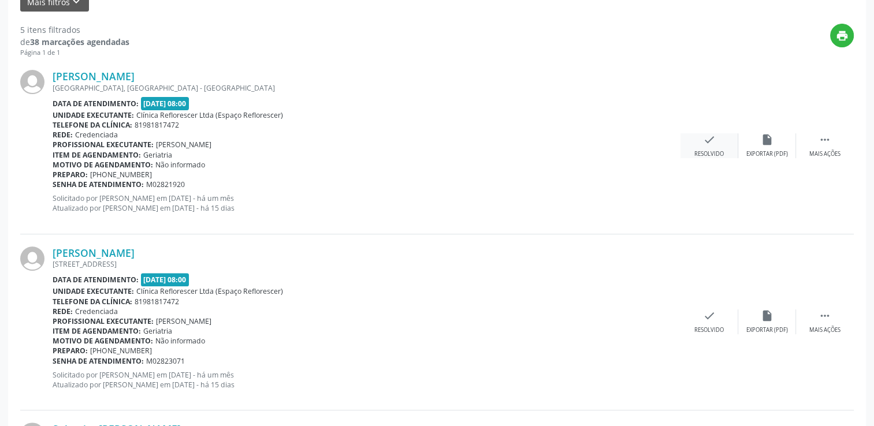
click at [705, 157] on div "Resolvido" at bounding box center [708, 154] width 29 height 8
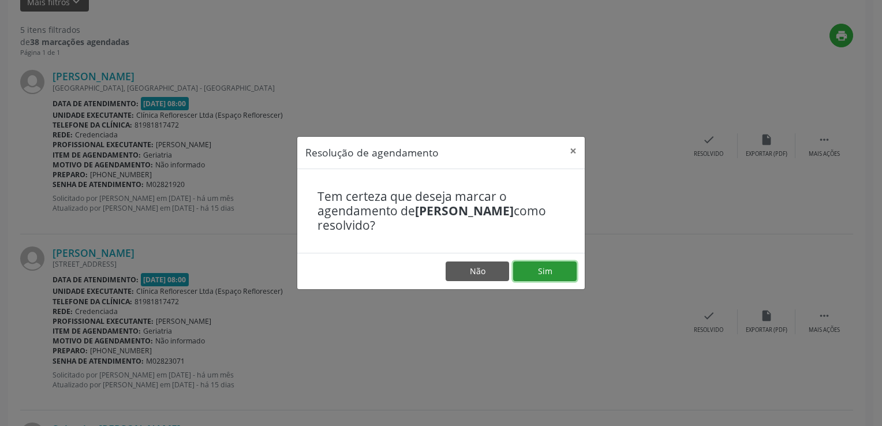
click at [531, 263] on button "Sim" at bounding box center [545, 272] width 64 height 20
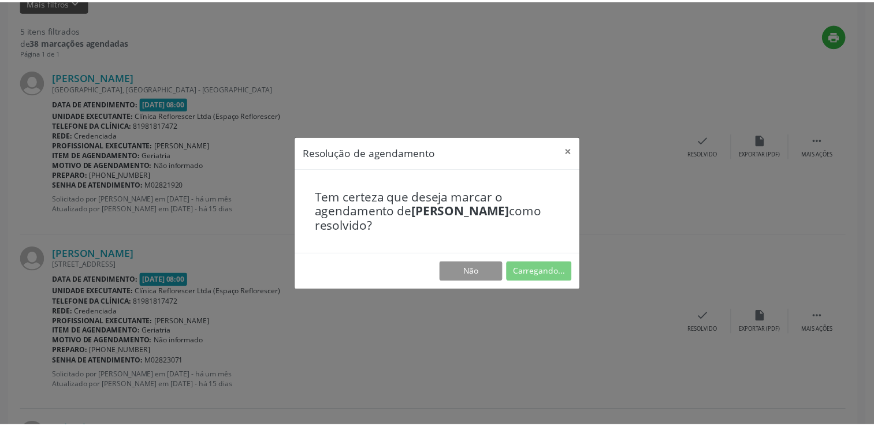
scroll to position [0, 0]
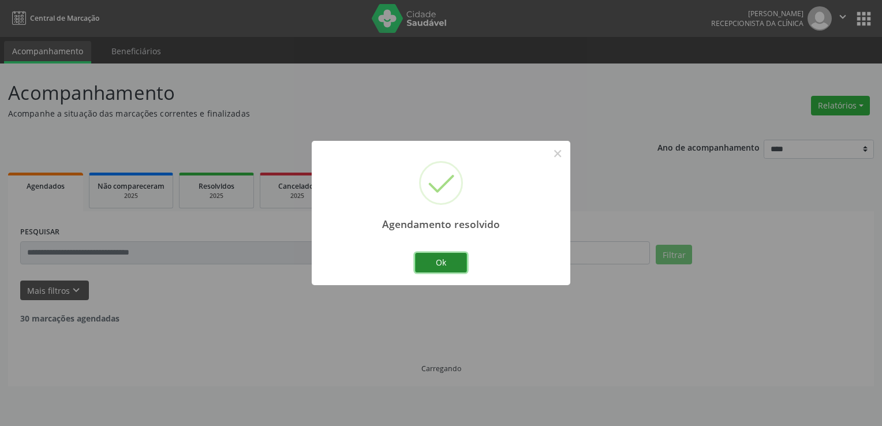
click at [448, 265] on button "Ok" at bounding box center [441, 263] width 52 height 20
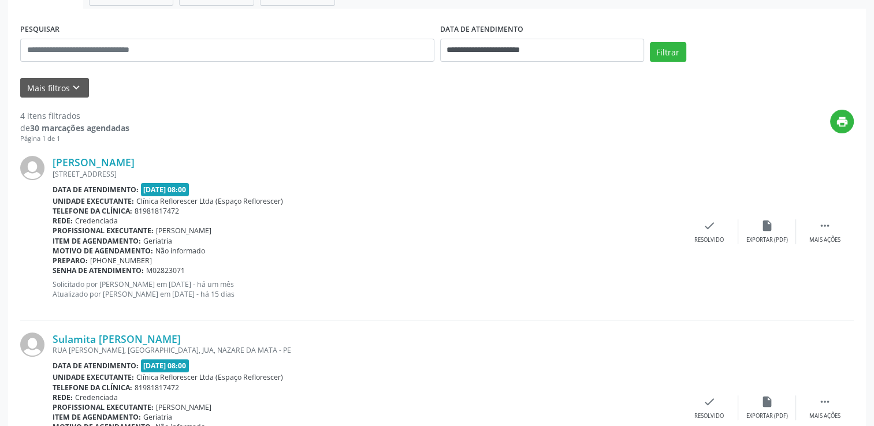
scroll to position [231, 0]
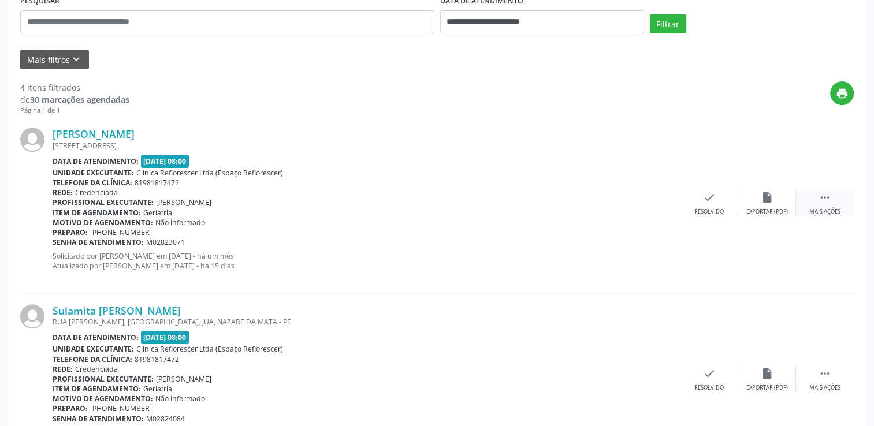
click at [826, 202] on icon "" at bounding box center [824, 197] width 13 height 13
click at [770, 211] on div "Não compareceu" at bounding box center [766, 212] width 49 height 8
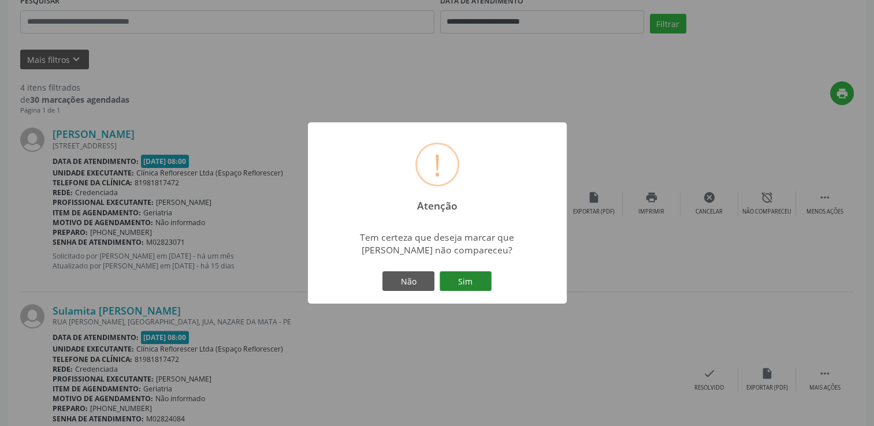
click at [463, 282] on button "Sim" at bounding box center [465, 281] width 52 height 20
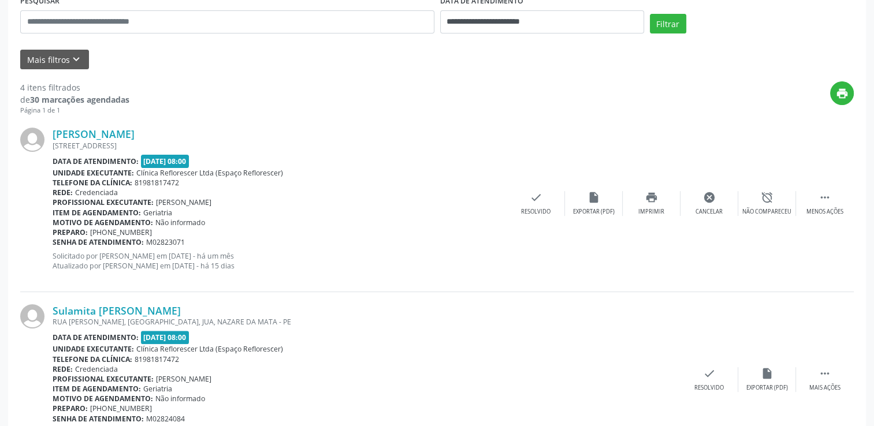
scroll to position [0, 0]
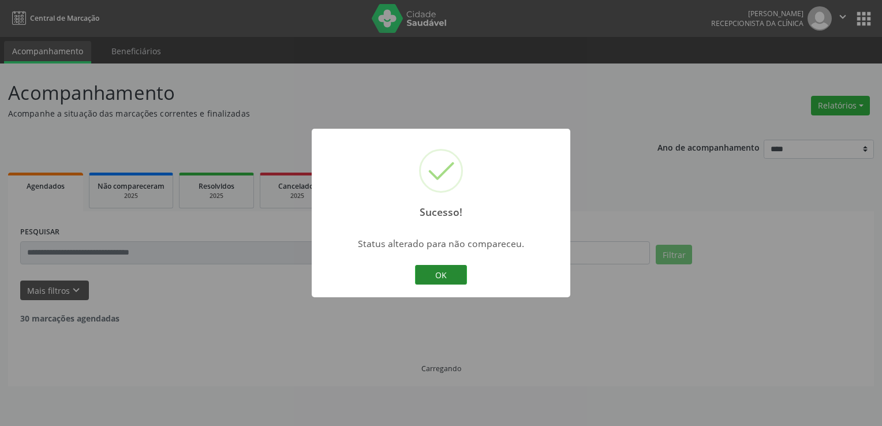
click at [437, 272] on button "OK" at bounding box center [441, 275] width 52 height 20
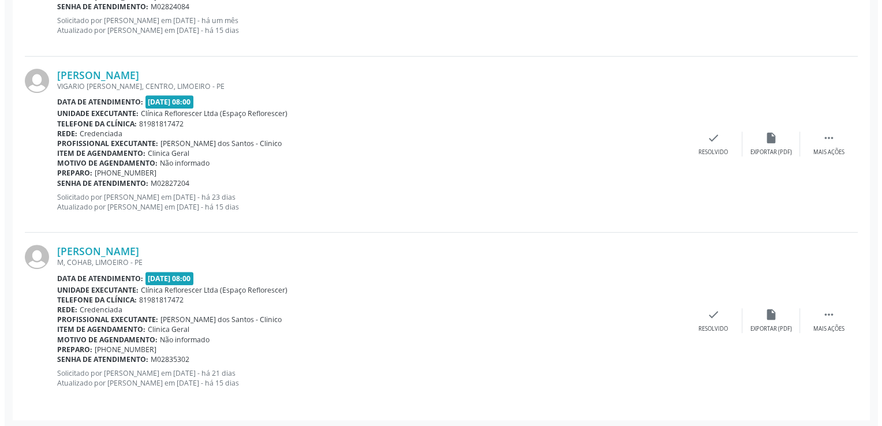
scroll to position [468, 0]
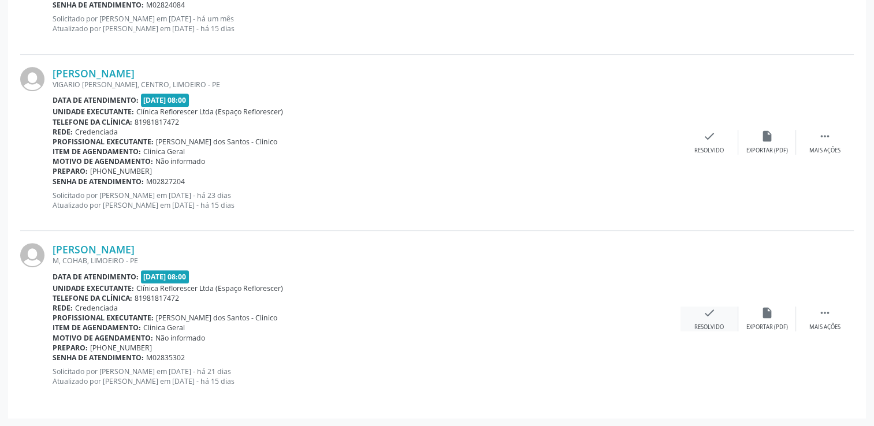
click at [714, 320] on div "check Resolvido" at bounding box center [709, 319] width 58 height 25
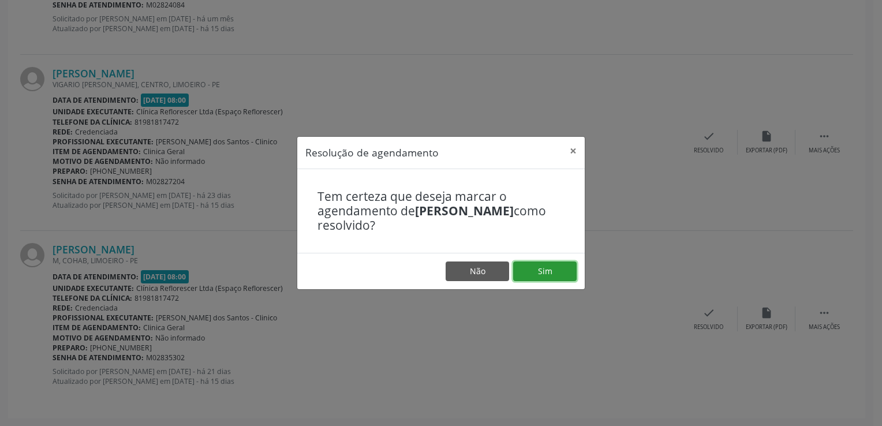
click at [546, 272] on button "Sim" at bounding box center [545, 272] width 64 height 20
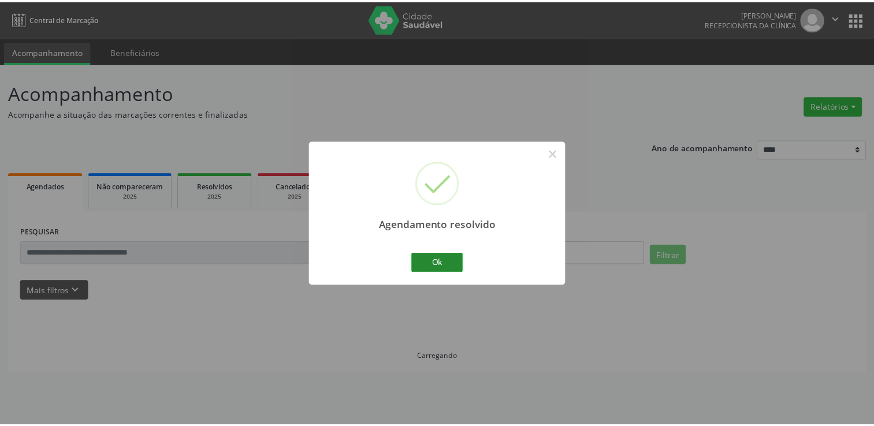
scroll to position [0, 0]
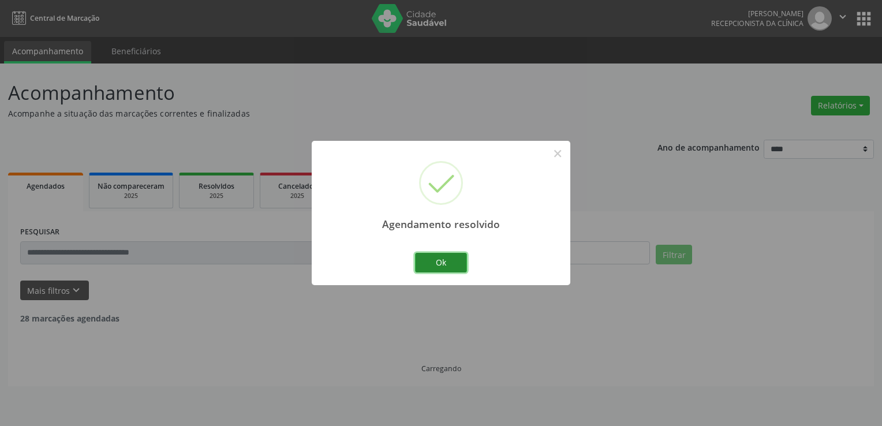
click at [437, 262] on button "Ok" at bounding box center [441, 263] width 52 height 20
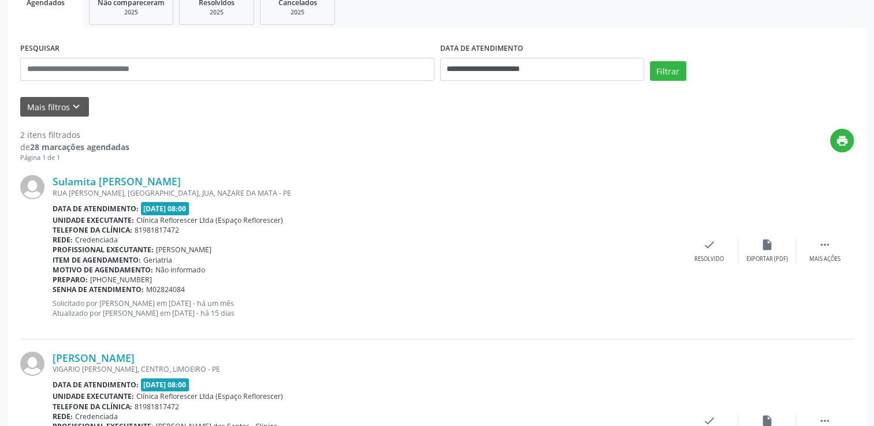
scroll to position [176, 0]
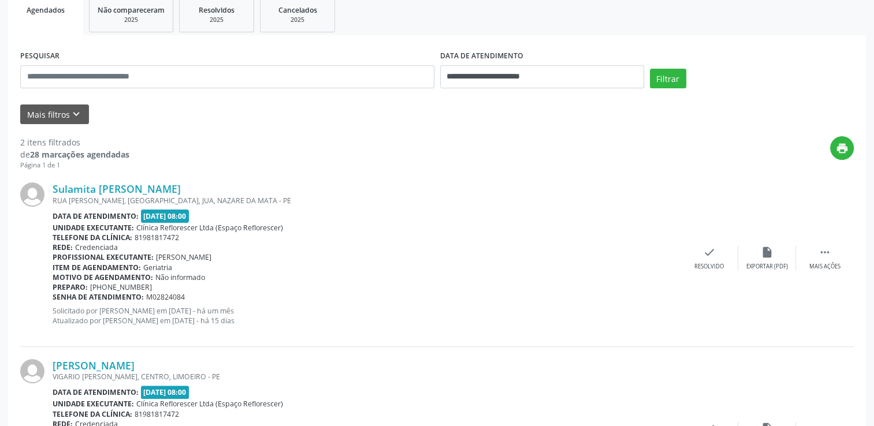
click at [487, 63] on label "DATA DE ATENDIMENTO" at bounding box center [481, 56] width 83 height 18
click at [490, 69] on input "**********" at bounding box center [542, 76] width 204 height 23
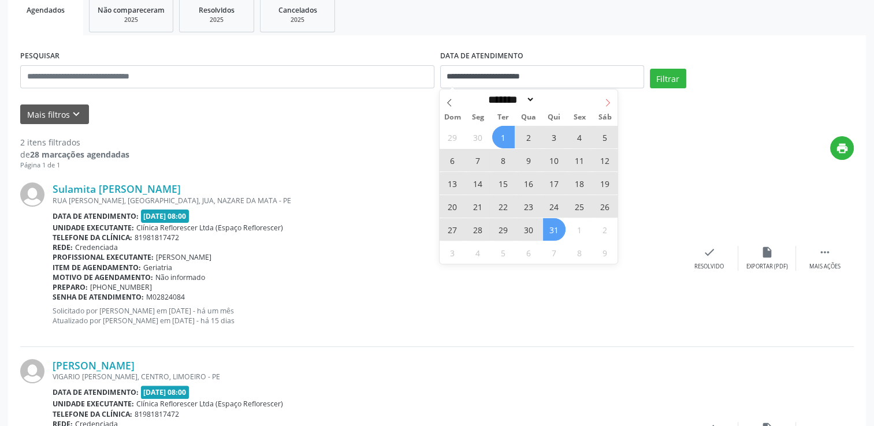
drag, startPoint x: 596, startPoint y: 98, endPoint x: 605, endPoint y: 101, distance: 9.9
click at [596, 98] on div "******* ********* ***** ***** **** ***** ***** ****** ******** ******* ********…" at bounding box center [528, 100] width 178 height 20
click at [607, 102] on icon at bounding box center [607, 103] width 8 height 8
select select "*"
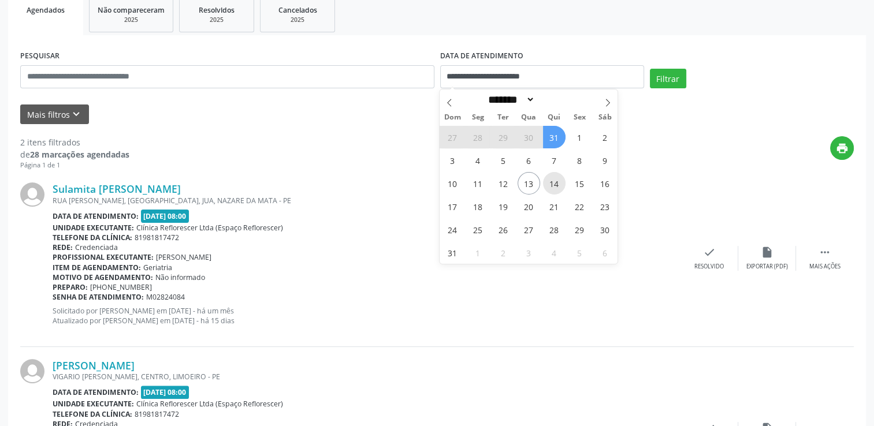
click at [550, 182] on span "14" at bounding box center [554, 183] width 23 height 23
type input "**********"
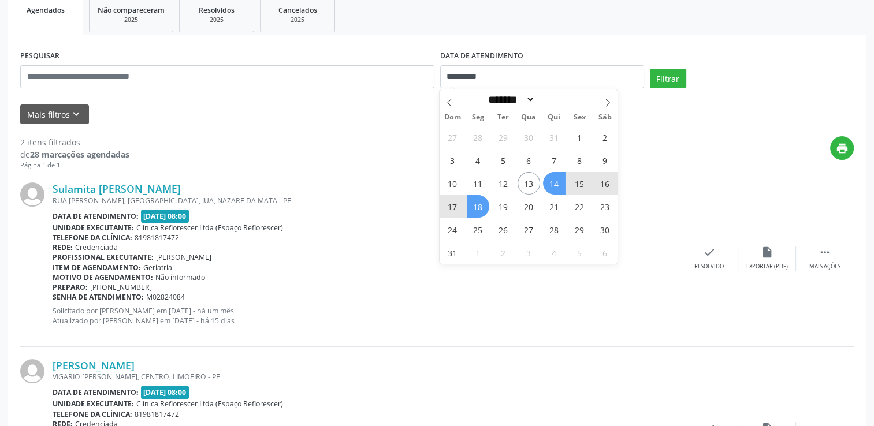
click at [485, 207] on span "18" at bounding box center [478, 206] width 23 height 23
click at [594, 69] on input "**********" at bounding box center [542, 76] width 204 height 23
click at [482, 202] on span "18" at bounding box center [478, 206] width 23 height 23
type input "**********"
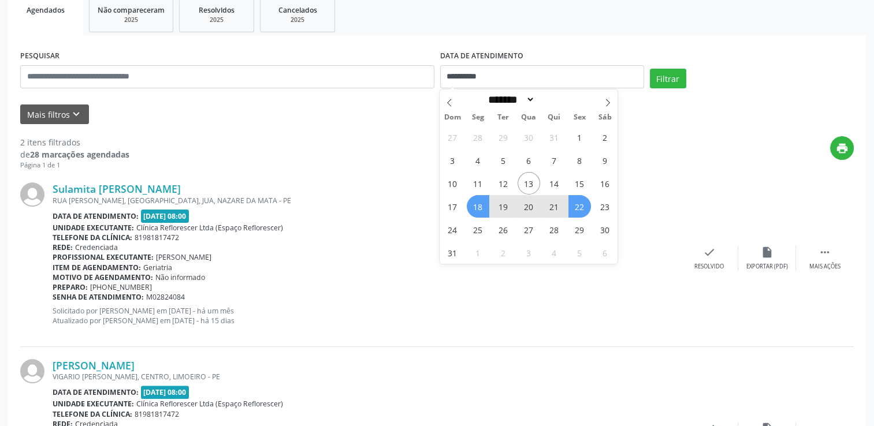
click at [586, 208] on span "22" at bounding box center [579, 206] width 23 height 23
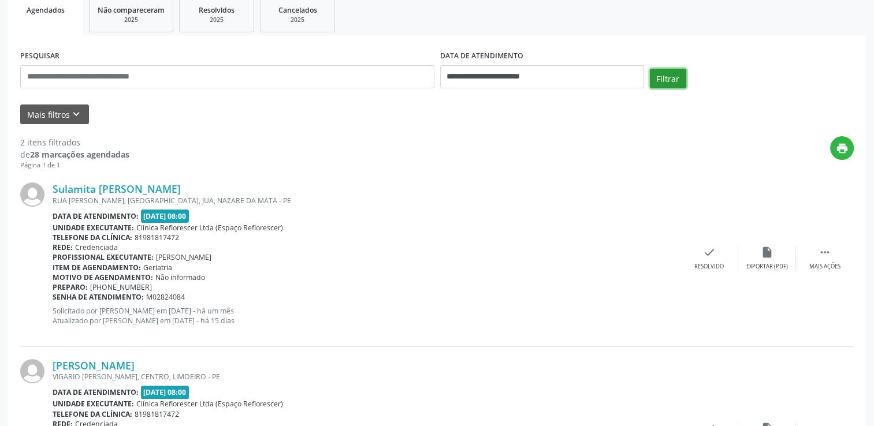
click at [659, 73] on button "Filtrar" at bounding box center [668, 79] width 36 height 20
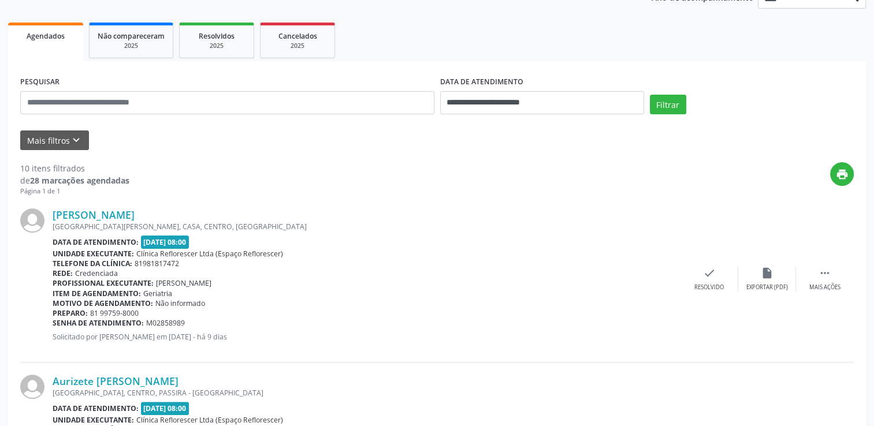
scroll to position [101, 0]
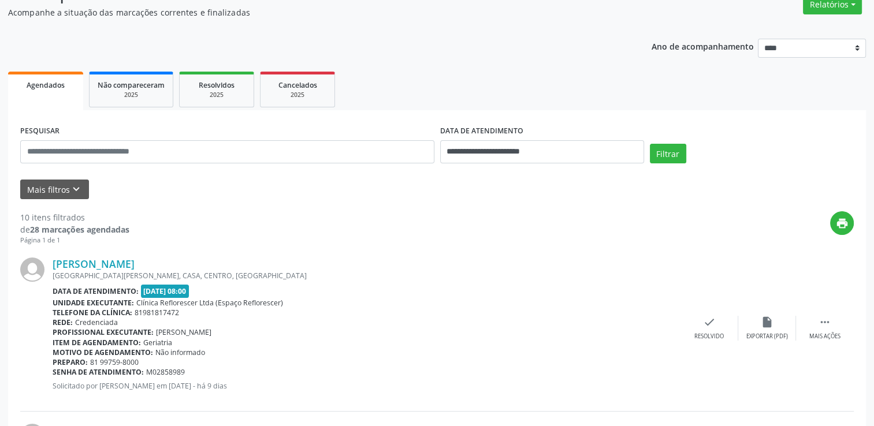
click at [564, 164] on div "**********" at bounding box center [542, 146] width 210 height 49
click at [566, 157] on input "**********" at bounding box center [542, 151] width 204 height 23
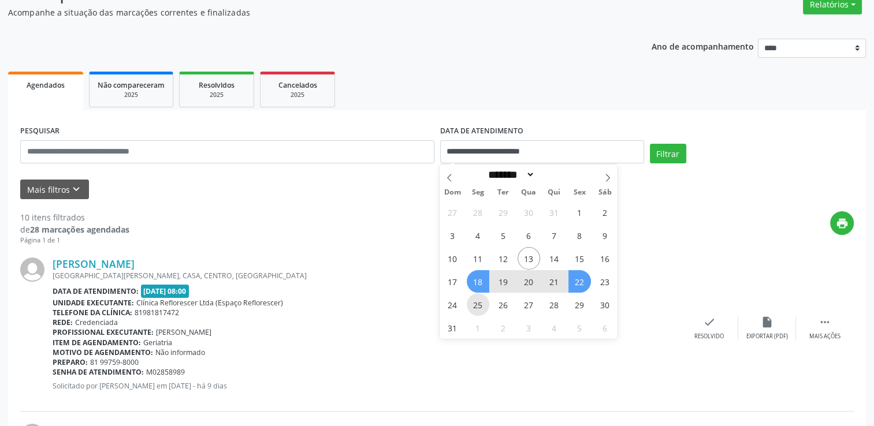
click at [476, 304] on span "25" at bounding box center [478, 304] width 23 height 23
type input "**********"
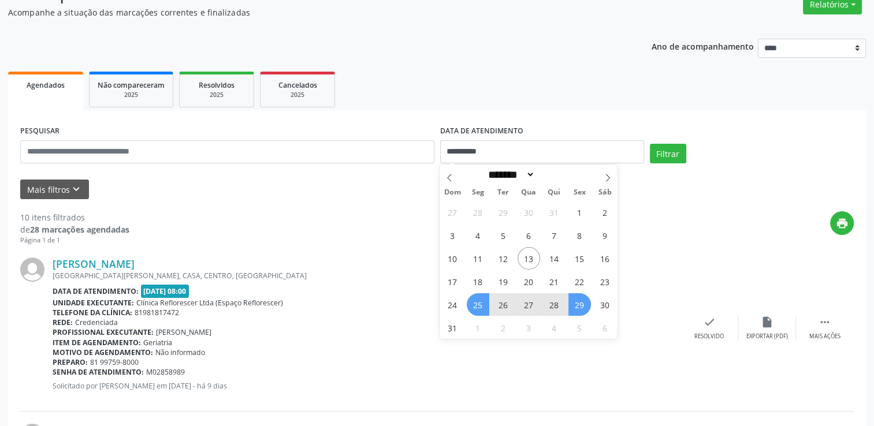
click at [578, 299] on span "29" at bounding box center [579, 304] width 23 height 23
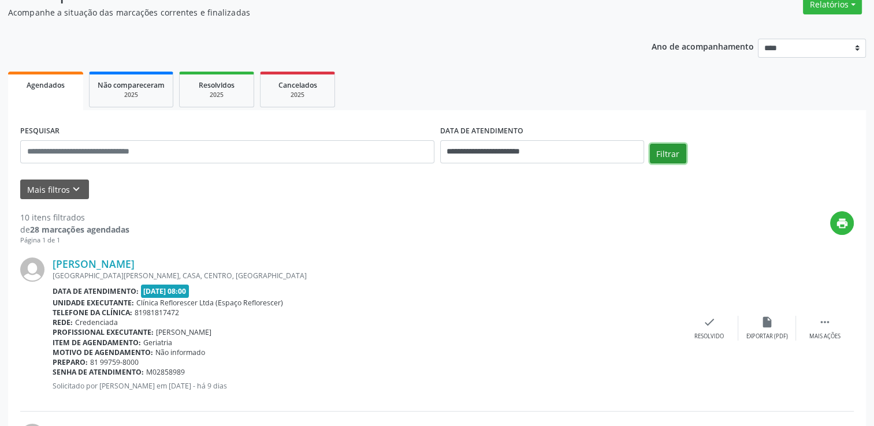
click at [658, 154] on button "Filtrar" at bounding box center [668, 154] width 36 height 20
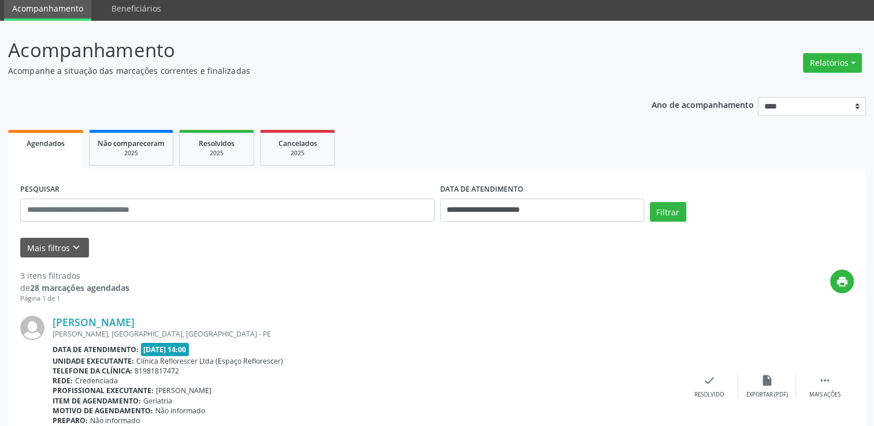
scroll to position [0, 0]
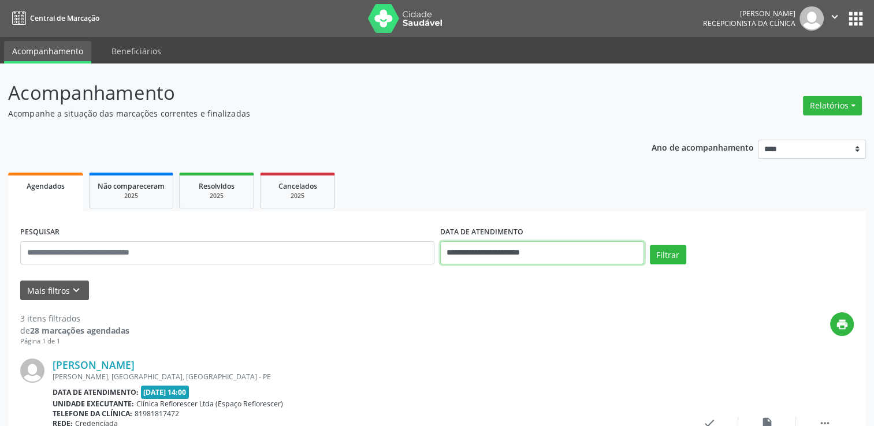
click at [479, 255] on input "**********" at bounding box center [542, 252] width 204 height 23
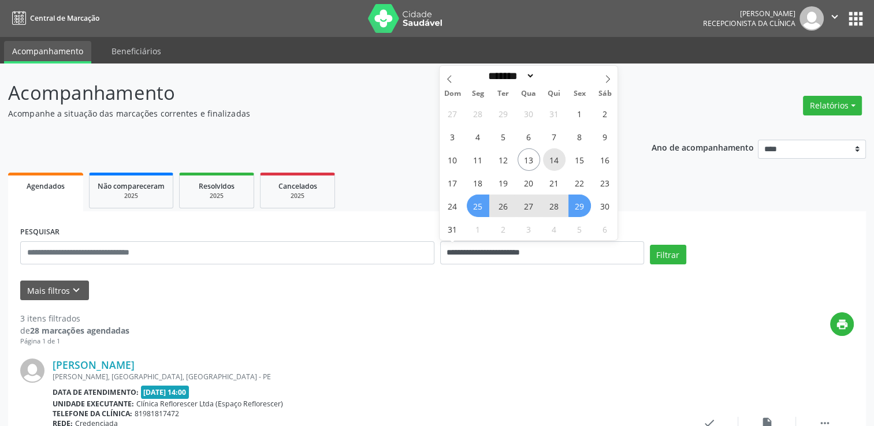
click at [551, 164] on span "14" at bounding box center [554, 159] width 23 height 23
type input "**********"
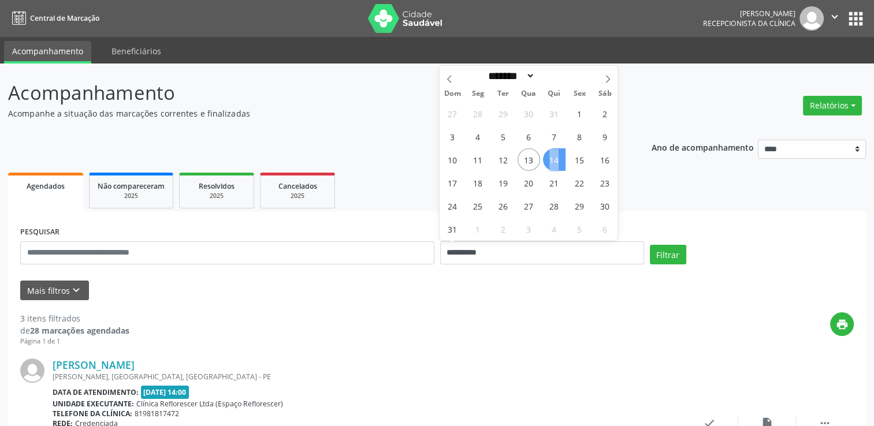
click at [551, 164] on span "14" at bounding box center [554, 159] width 23 height 23
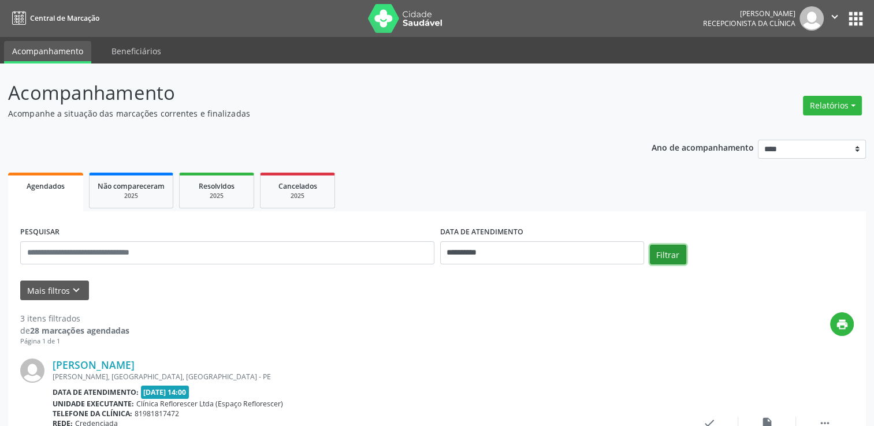
click at [656, 251] on button "Filtrar" at bounding box center [668, 255] width 36 height 20
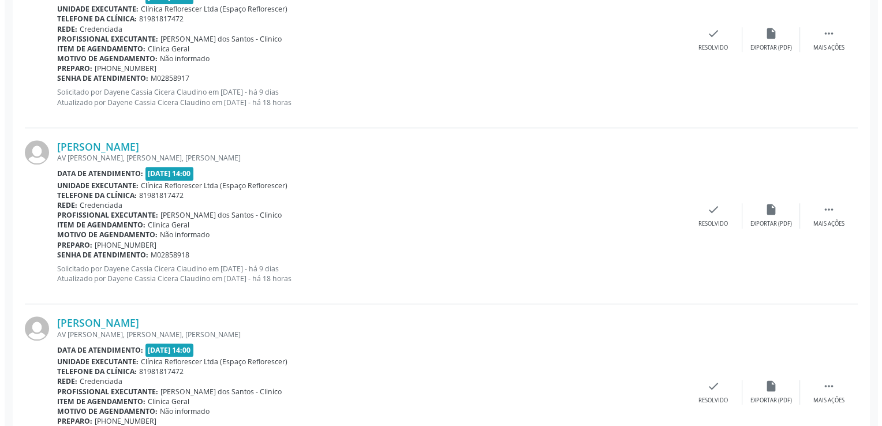
scroll to position [866, 0]
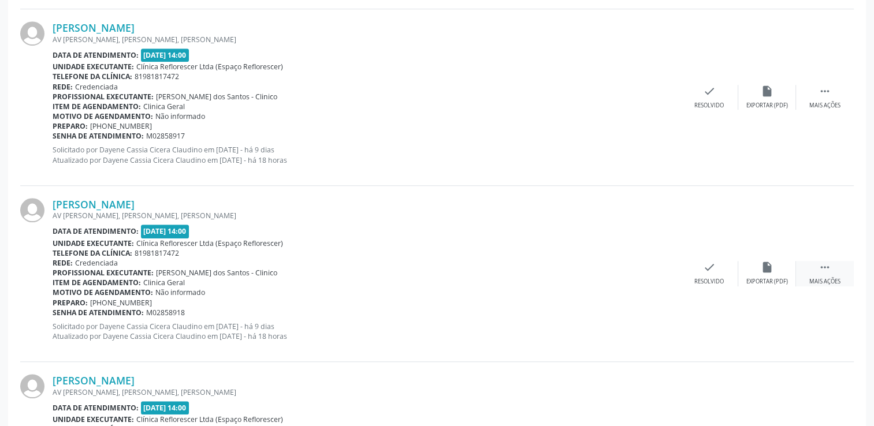
click at [810, 275] on div " Mais ações" at bounding box center [825, 273] width 58 height 25
click at [711, 269] on icon "cancel" at bounding box center [709, 267] width 13 height 13
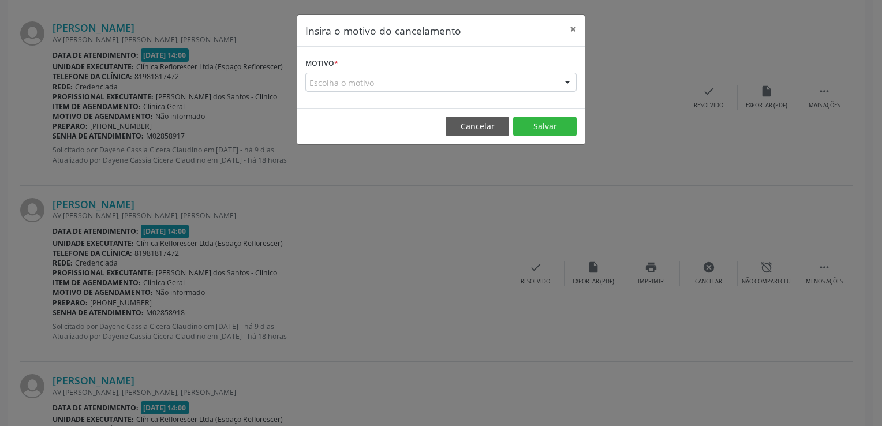
click at [440, 84] on div "Escolha o motivo" at bounding box center [441, 83] width 271 height 20
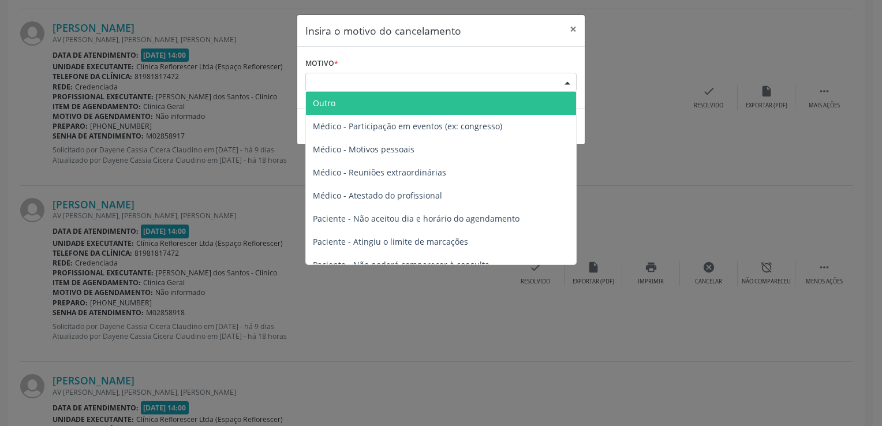
click at [377, 103] on span "Outro" at bounding box center [441, 103] width 270 height 23
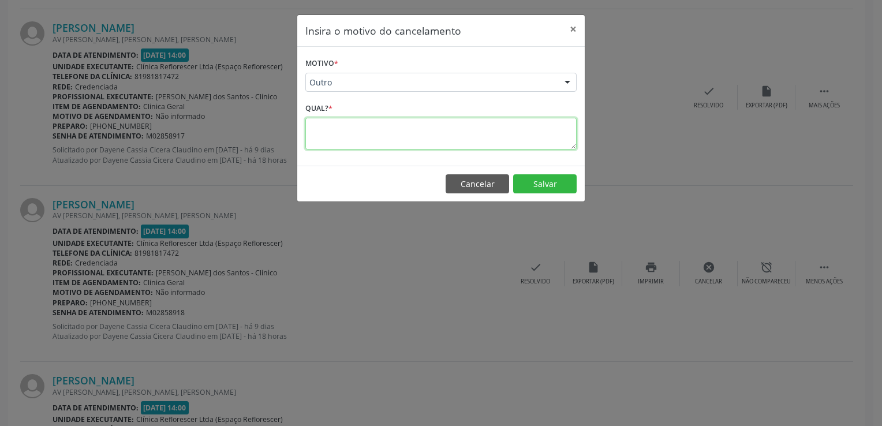
click at [357, 131] on textarea at bounding box center [441, 134] width 271 height 32
type textarea "*********"
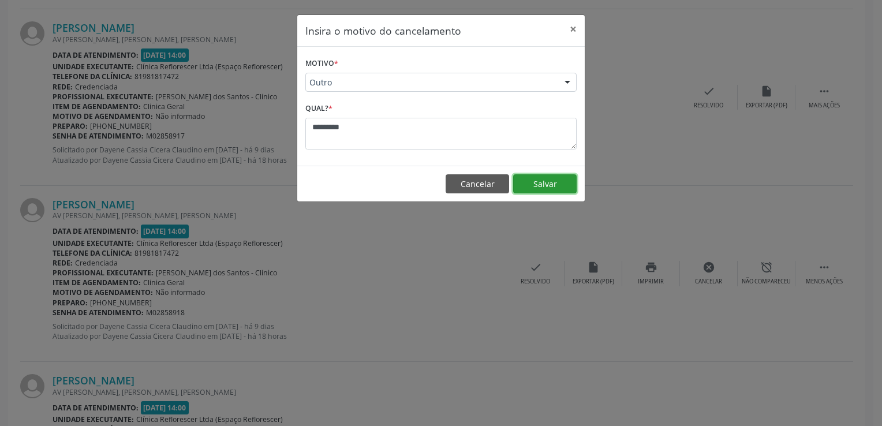
click at [541, 182] on button "Salvar" at bounding box center [545, 184] width 64 height 20
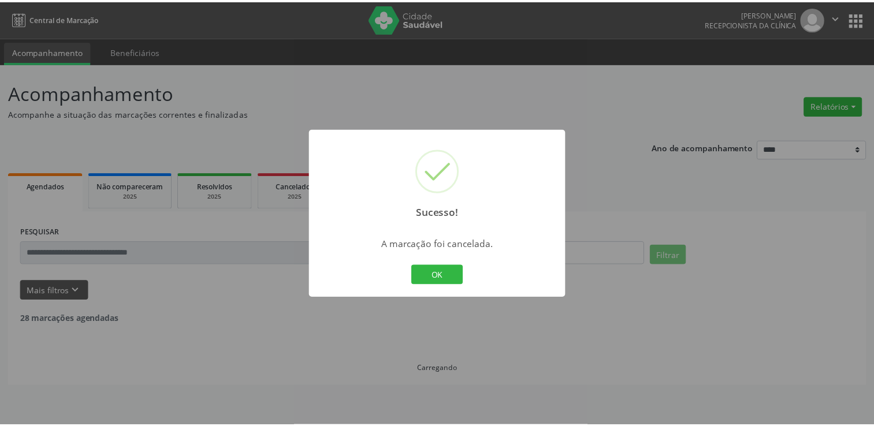
scroll to position [0, 0]
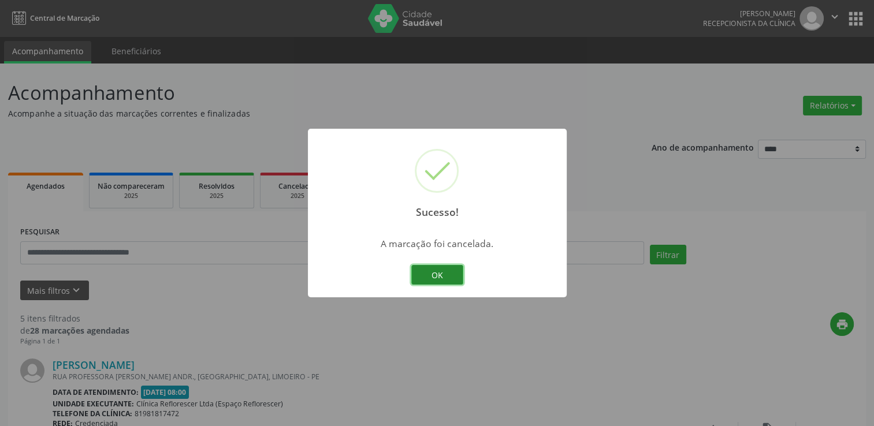
click at [448, 276] on button "OK" at bounding box center [437, 275] width 52 height 20
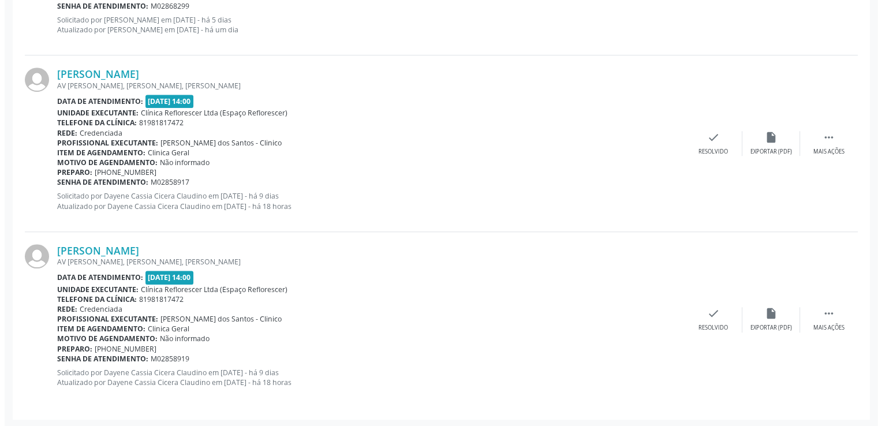
scroll to position [821, 0]
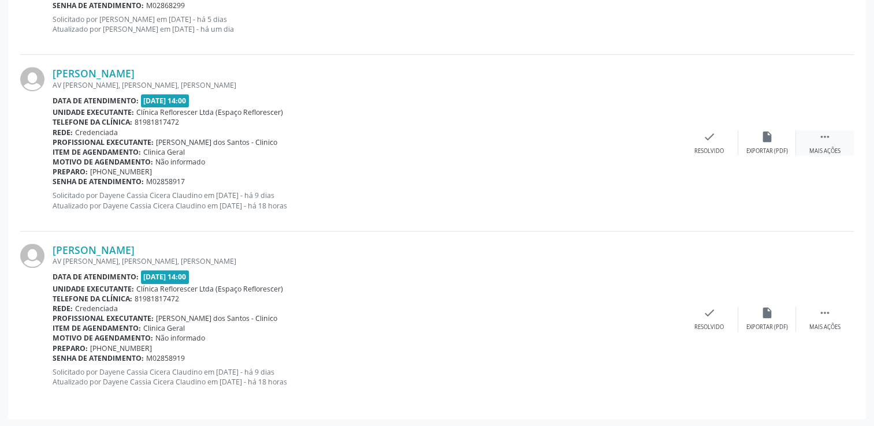
click at [811, 140] on div " Mais ações" at bounding box center [825, 143] width 58 height 25
click at [759, 151] on div "Não compareceu" at bounding box center [766, 151] width 49 height 8
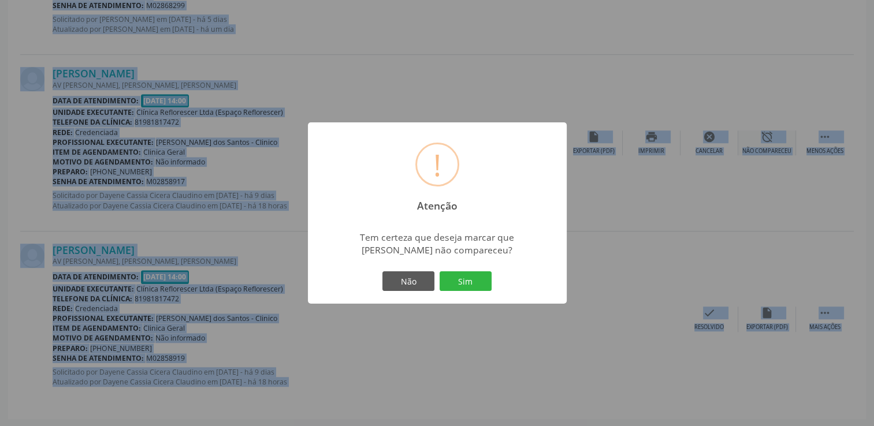
click at [759, 151] on div "! Atenção × Tem certeza que deseja marcar que Isabela Karine dos Santos Silva n…" at bounding box center [437, 213] width 874 height 426
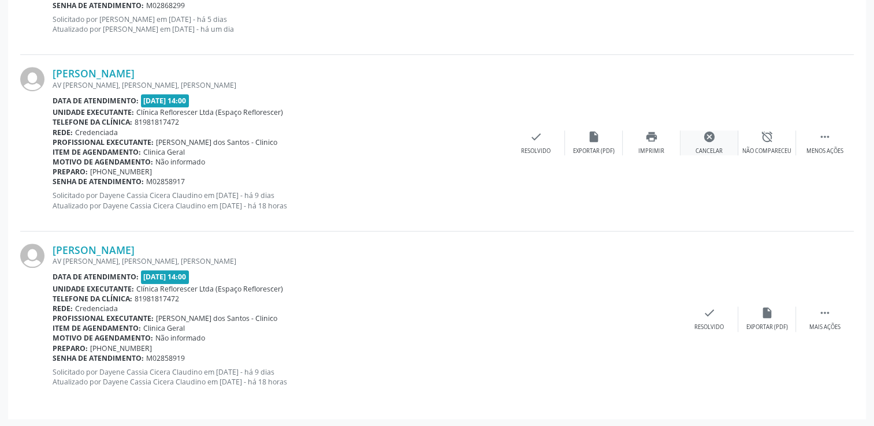
click at [699, 143] on div "cancel Cancelar" at bounding box center [709, 143] width 58 height 25
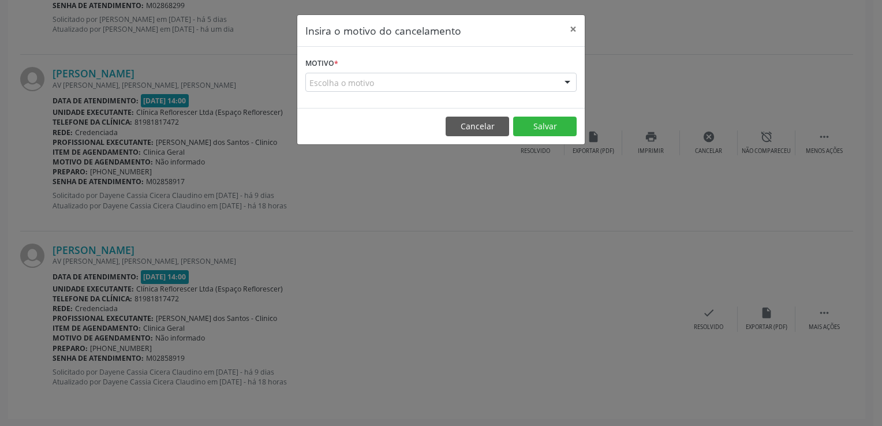
click at [423, 82] on div "Escolha o motivo" at bounding box center [441, 83] width 271 height 20
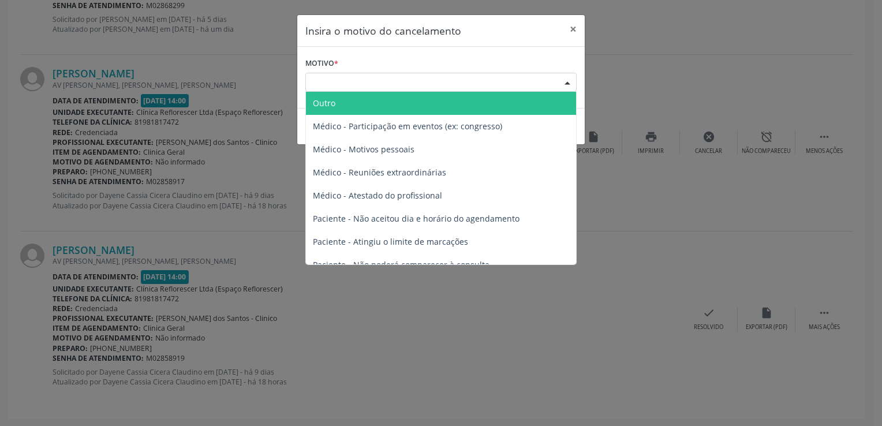
click at [351, 105] on span "Outro" at bounding box center [441, 103] width 270 height 23
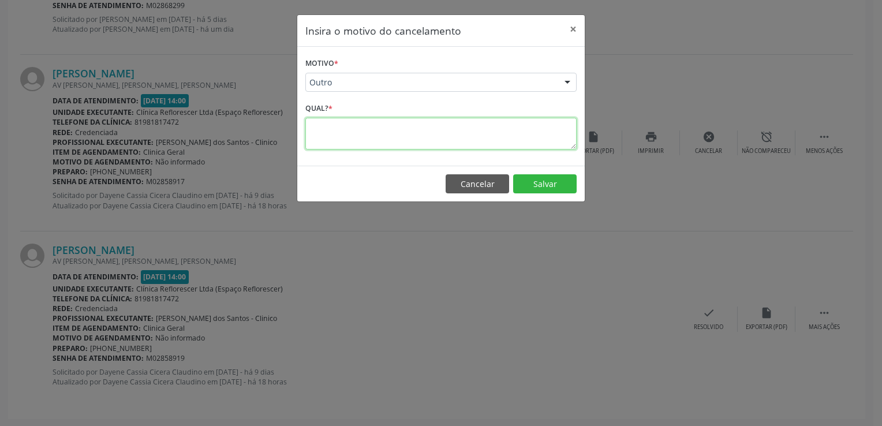
click at [392, 142] on textarea at bounding box center [441, 134] width 271 height 32
type textarea "*********"
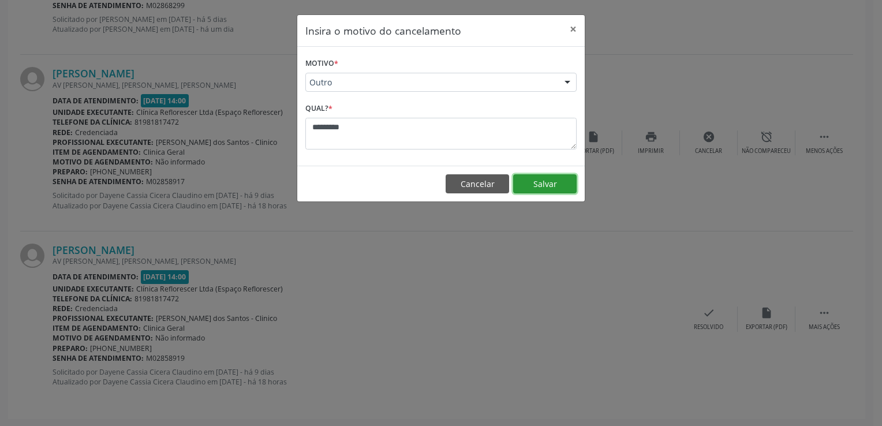
click at [531, 184] on button "Salvar" at bounding box center [545, 184] width 64 height 20
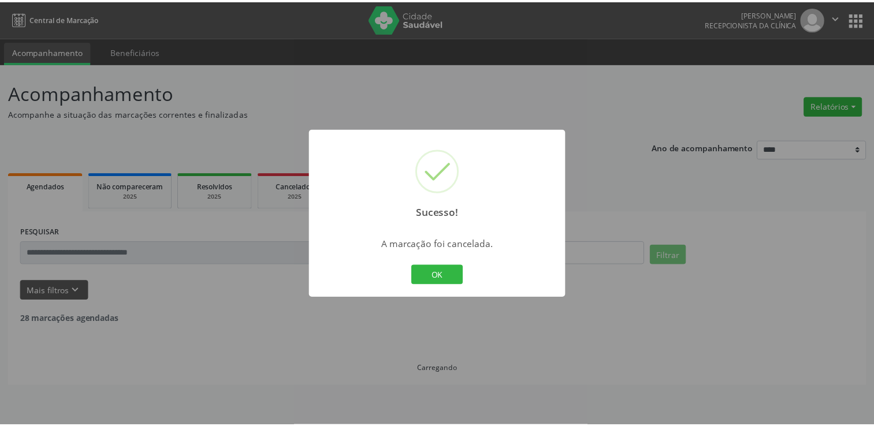
scroll to position [0, 0]
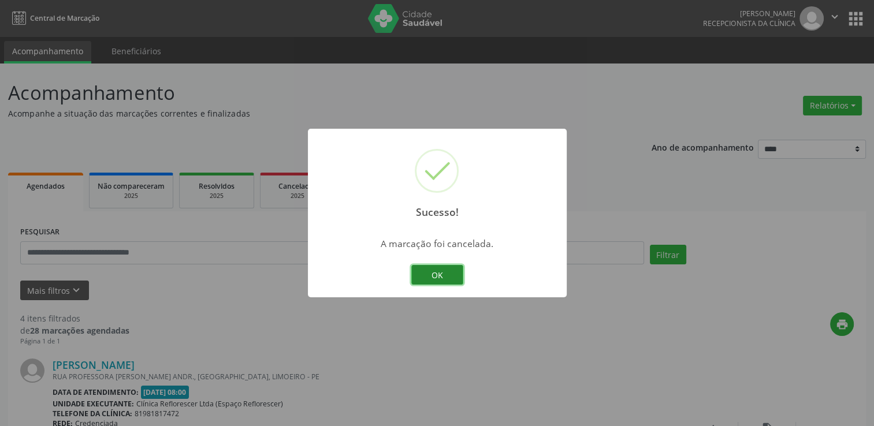
click at [445, 266] on button "OK" at bounding box center [437, 275] width 52 height 20
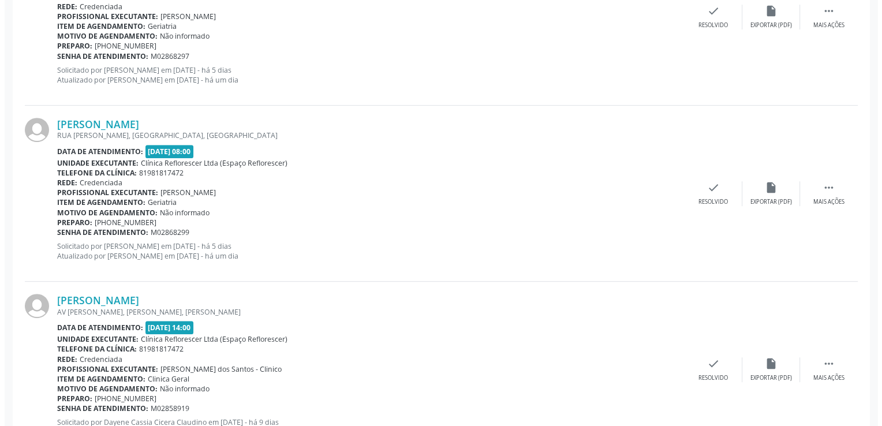
scroll to position [645, 0]
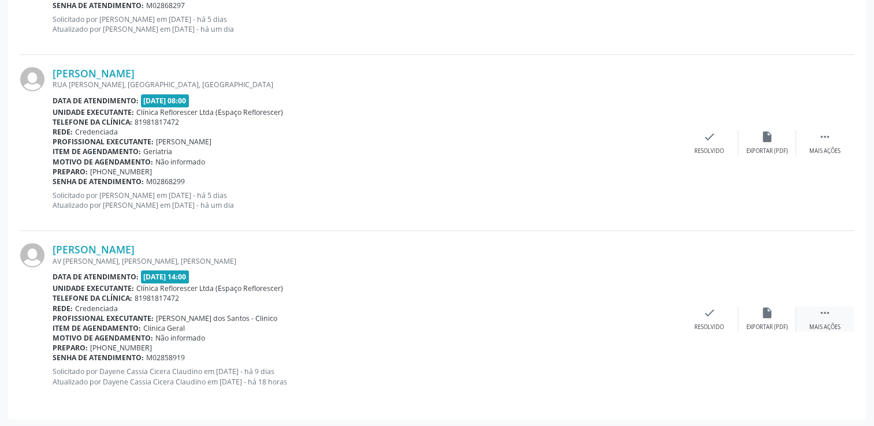
click at [823, 316] on icon "" at bounding box center [824, 313] width 13 height 13
click at [717, 322] on div "cancel Cancelar" at bounding box center [709, 319] width 58 height 25
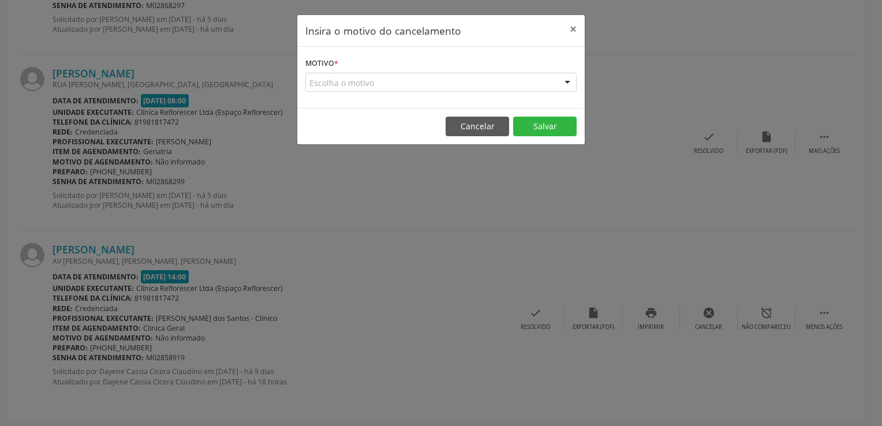
click at [418, 91] on div "Motivo * Escolha o motivo Outro Médico - Participação em eventos (ex: congresso…" at bounding box center [441, 77] width 288 height 61
click at [418, 84] on div "Escolha o motivo" at bounding box center [441, 83] width 271 height 20
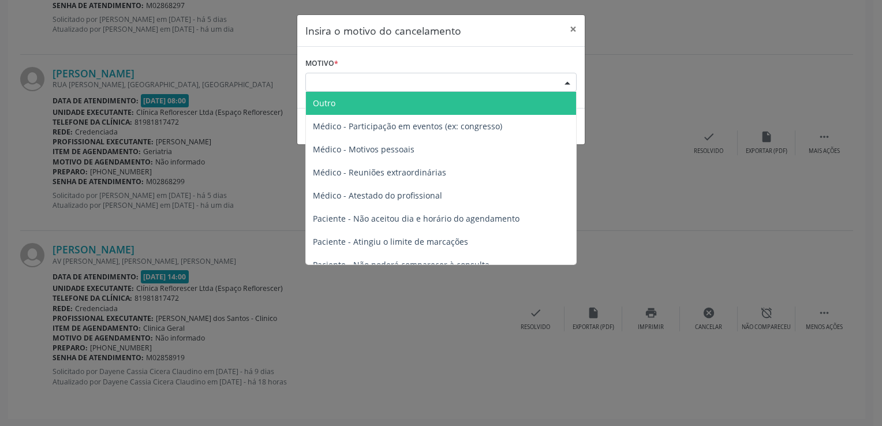
click at [367, 105] on span "Outro" at bounding box center [441, 103] width 270 height 23
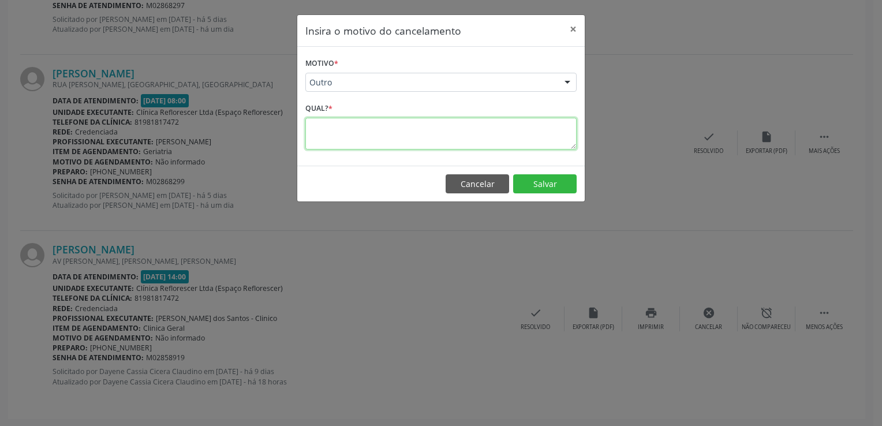
click at [356, 121] on textarea at bounding box center [441, 134] width 271 height 32
type textarea "*********"
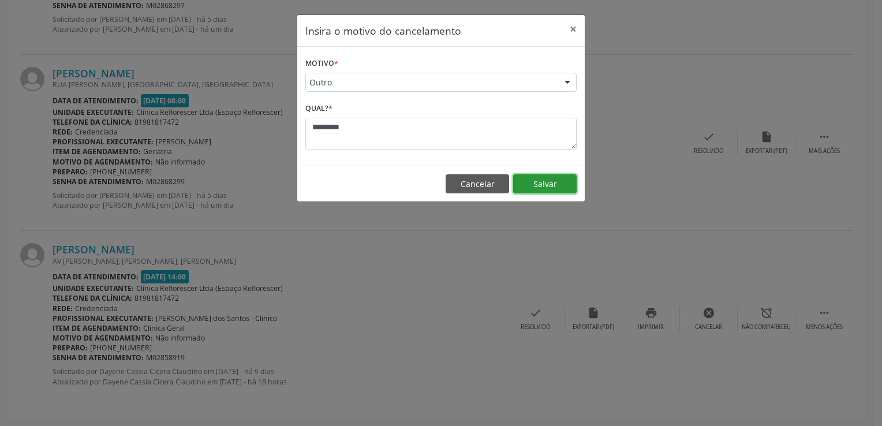
click at [565, 178] on button "Salvar" at bounding box center [545, 184] width 64 height 20
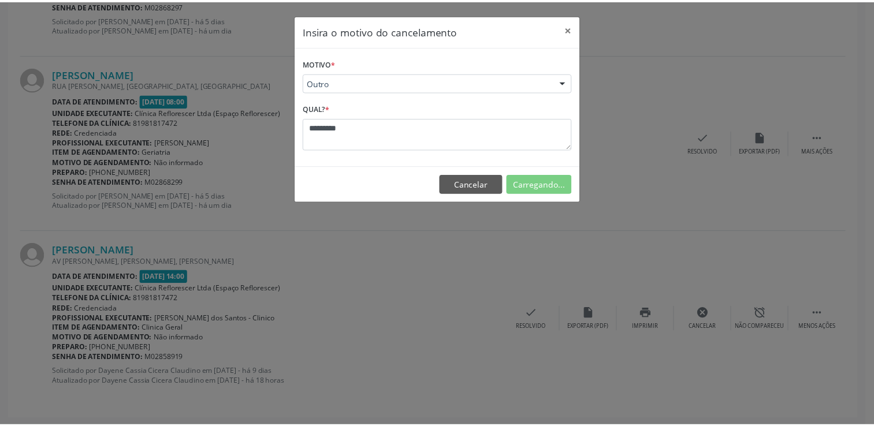
scroll to position [0, 0]
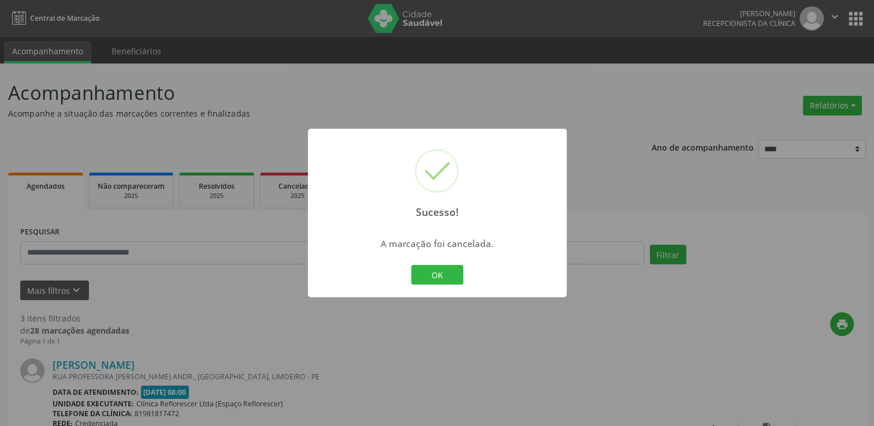
click at [446, 265] on div "OK Cancel" at bounding box center [436, 275] width 57 height 24
click at [444, 271] on button "OK" at bounding box center [437, 275] width 52 height 20
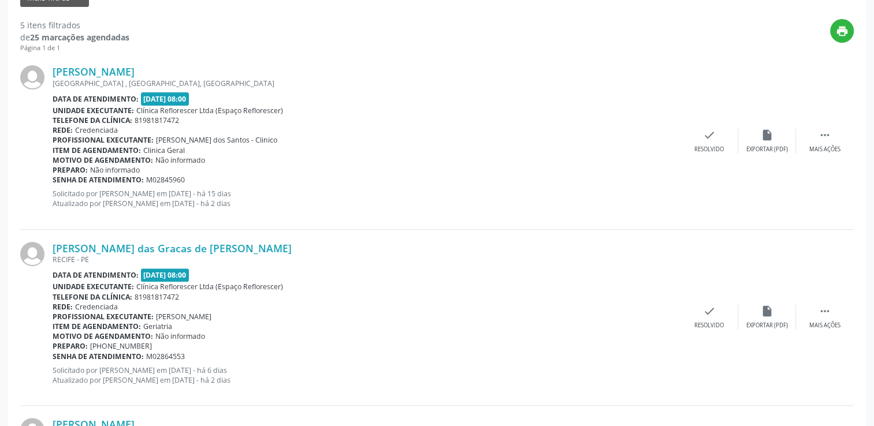
scroll to position [347, 0]
